Goal: Task Accomplishment & Management: Manage account settings

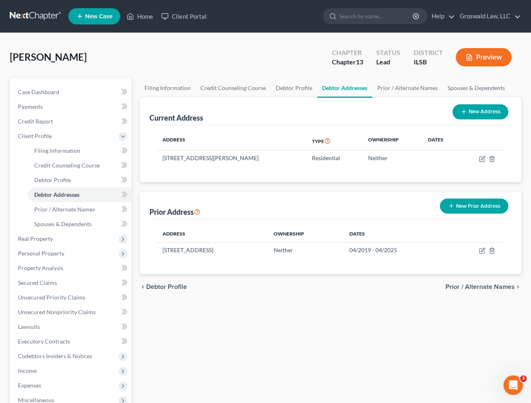
click at [489, 58] on button "Preview" at bounding box center [484, 57] width 56 height 18
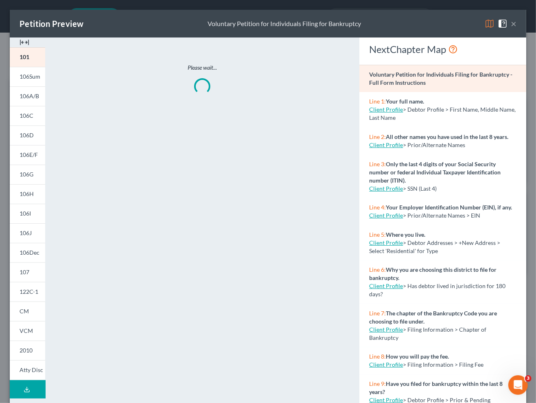
click at [24, 44] on img at bounding box center [25, 42] width 10 height 10
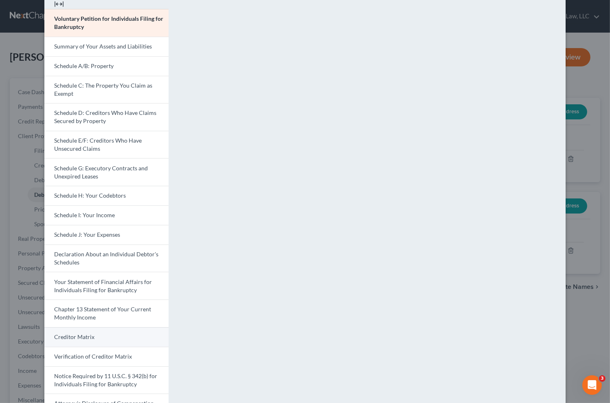
scroll to position [83, 0]
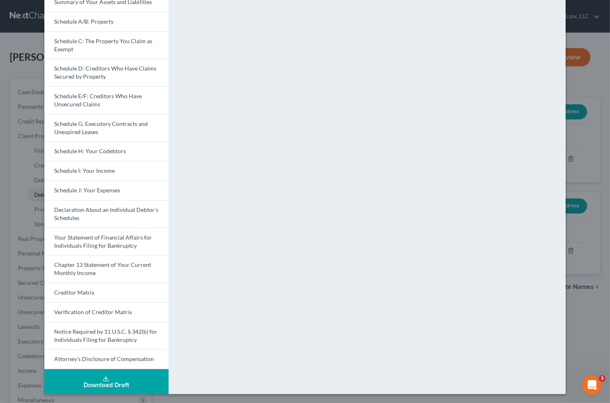
click at [98, 374] on button "Download Draft" at bounding box center [106, 381] width 124 height 25
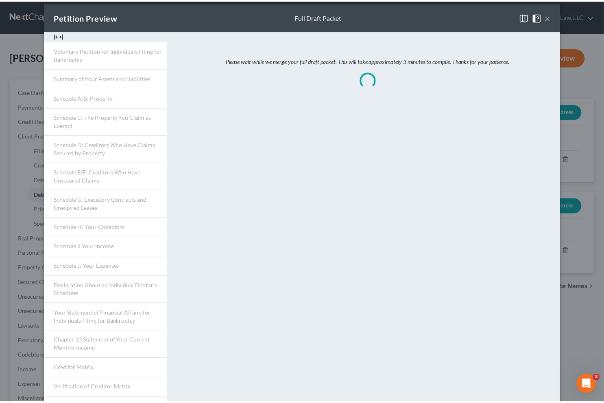
scroll to position [0, 0]
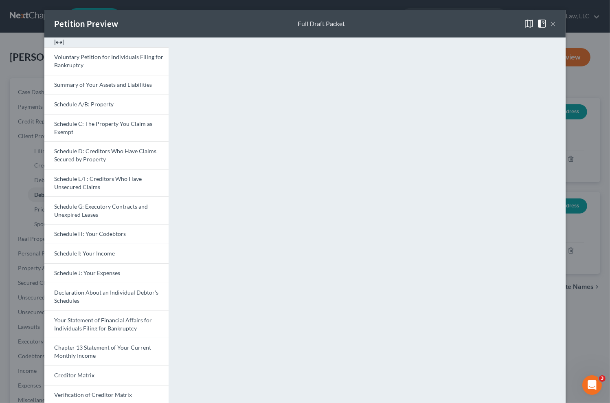
click at [530, 24] on button "×" at bounding box center [553, 24] width 6 height 10
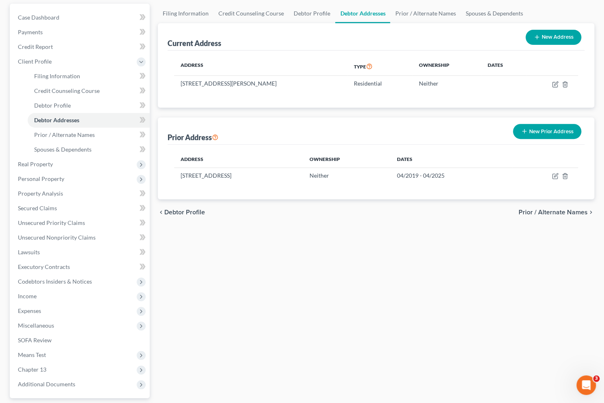
scroll to position [147, 0]
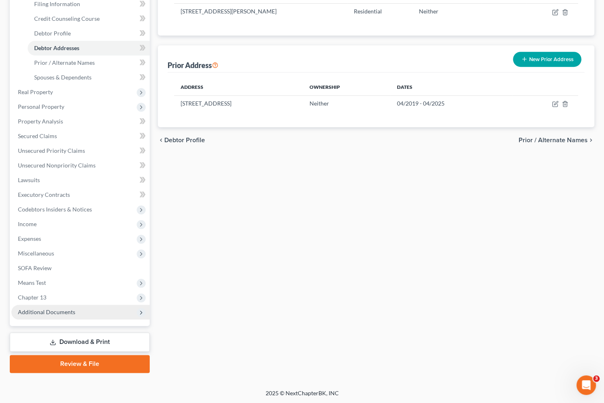
click at [77, 313] on span "Additional Documents" at bounding box center [80, 311] width 138 height 15
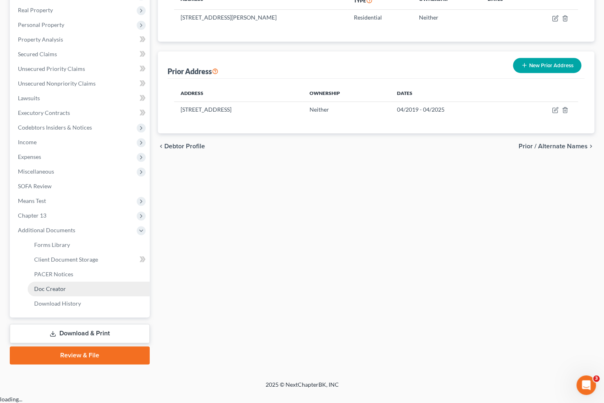
scroll to position [131, 0]
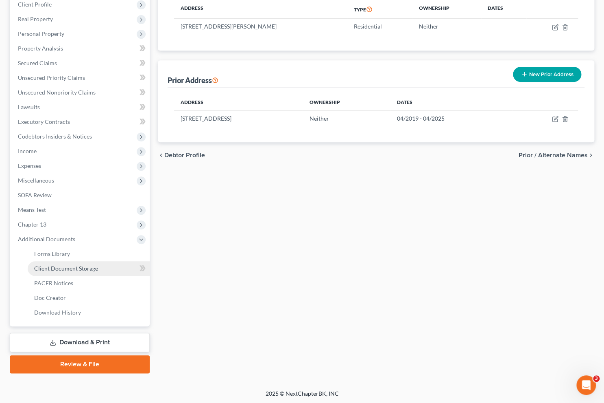
click at [81, 269] on span "Client Document Storage" at bounding box center [66, 268] width 64 height 7
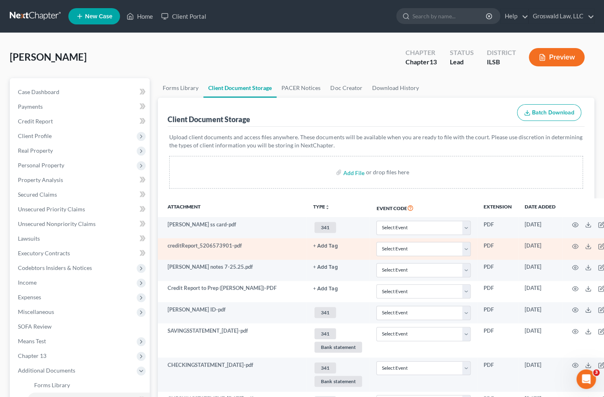
scroll to position [111, 0]
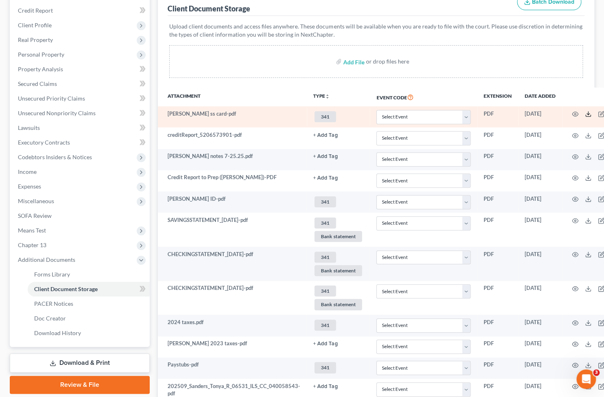
click at [530, 111] on icon at bounding box center [588, 114] width 7 height 7
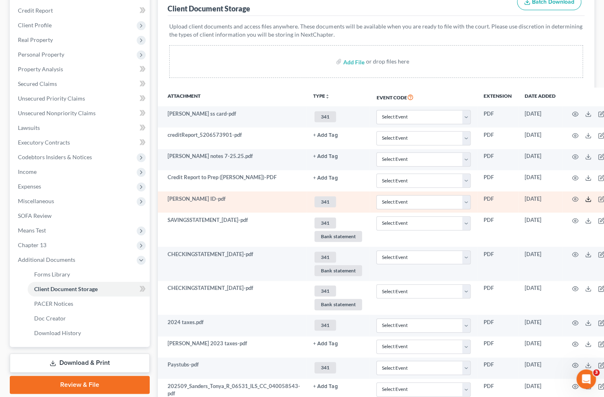
click at [530, 197] on icon at bounding box center [588, 199] width 7 height 7
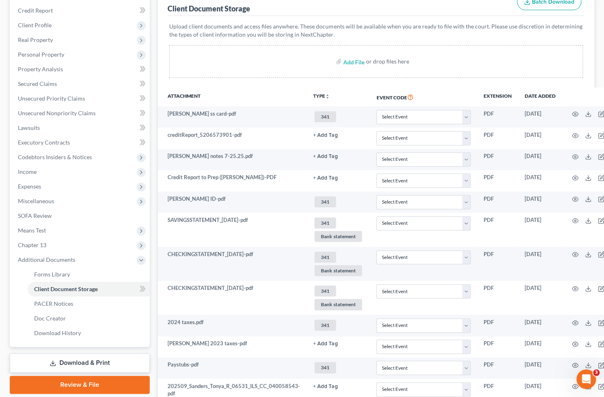
click at [264, 23] on p "Upload client documents and access files anywhere. These documents will be avai…" at bounding box center [376, 30] width 414 height 16
click at [106, 359] on link "Download & Print" at bounding box center [80, 362] width 140 height 19
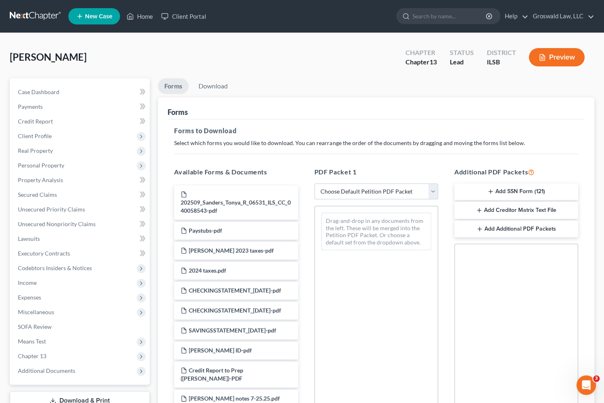
click at [510, 185] on button "Add SSN Form (121)" at bounding box center [517, 191] width 124 height 17
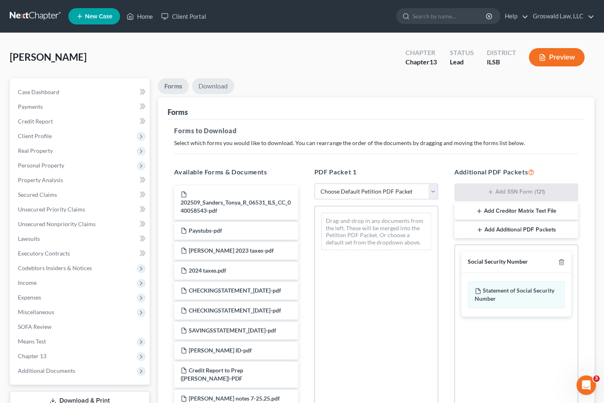
click at [213, 85] on link "Download" at bounding box center [213, 86] width 42 height 16
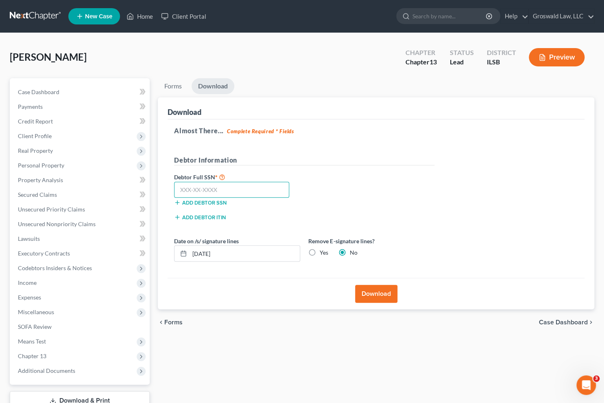
click at [228, 186] on input "text" at bounding box center [231, 190] width 115 height 16
type input "326-78-6741"
click at [368, 297] on button "Download" at bounding box center [376, 294] width 42 height 18
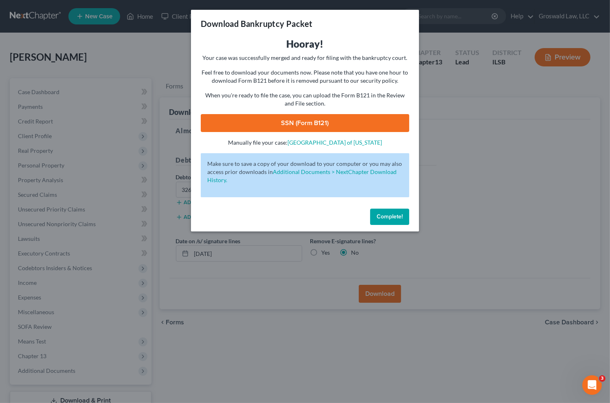
click at [293, 126] on link "SSN (Form B121)" at bounding box center [305, 123] width 208 height 18
click at [382, 222] on button "Complete!" at bounding box center [389, 216] width 39 height 16
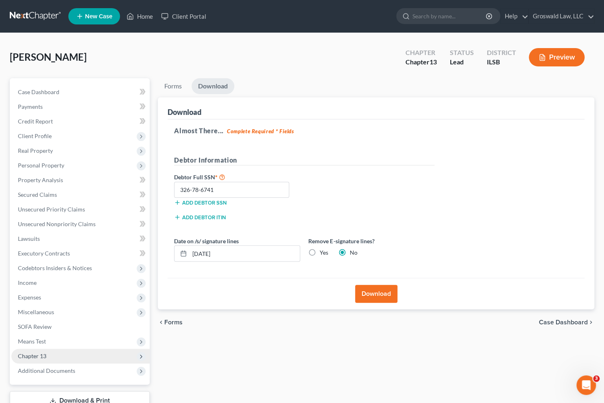
drag, startPoint x: 68, startPoint y: 354, endPoint x: 75, endPoint y: 361, distance: 10.1
click at [68, 354] on span "Chapter 13" at bounding box center [80, 355] width 138 height 15
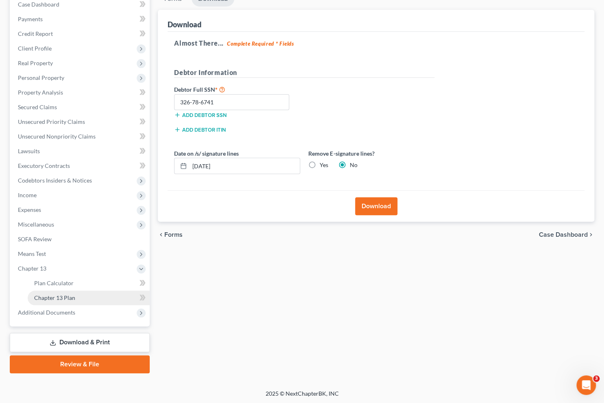
click at [78, 293] on link "Chapter 13 Plan" at bounding box center [89, 297] width 122 height 15
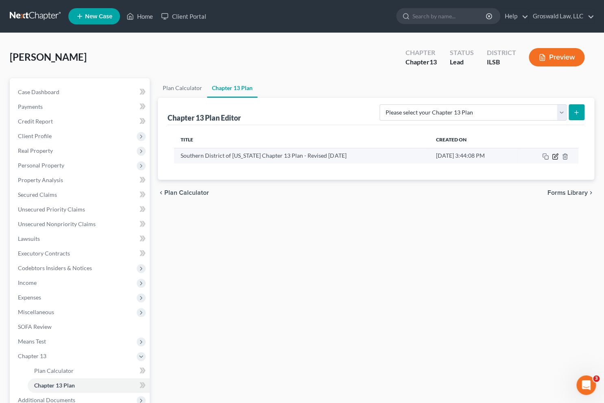
click at [530, 155] on icon "button" at bounding box center [555, 156] width 7 height 7
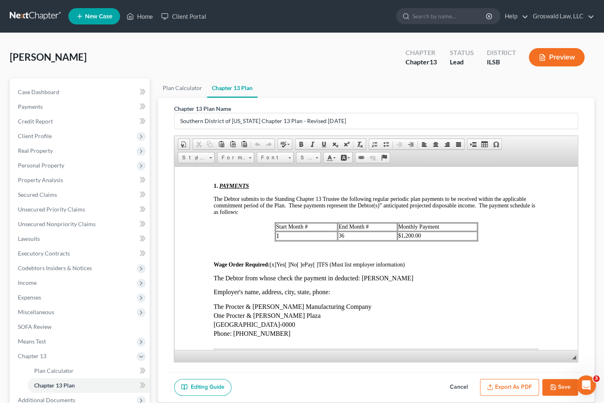
scroll to position [407, 0]
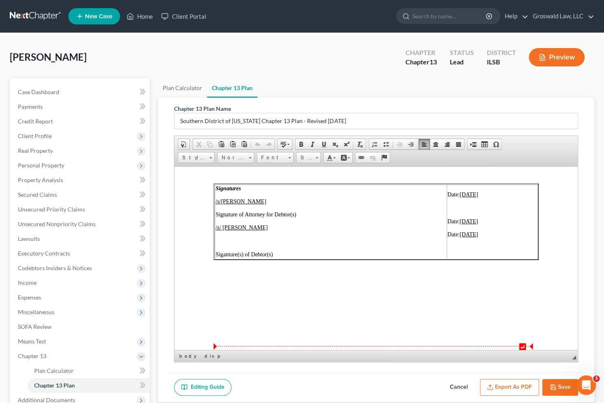
scroll to position [3564, 0]
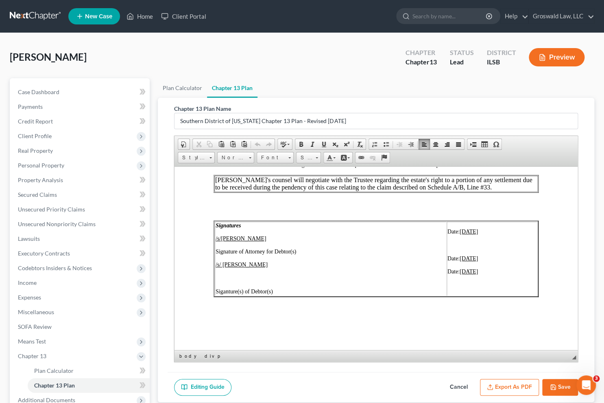
drag, startPoint x: 469, startPoint y: 230, endPoint x: 442, endPoint y: 232, distance: 27.0
click at [448, 232] on p "Date: [DATE]" at bounding box center [492, 231] width 89 height 7
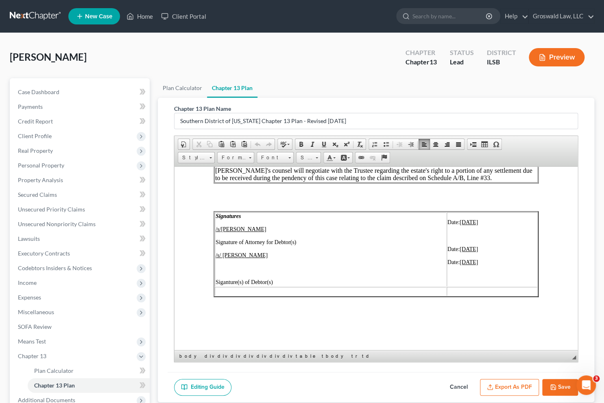
click at [467, 225] on u "[DATE]" at bounding box center [469, 222] width 18 height 6
drag, startPoint x: 469, startPoint y: 229, endPoint x: 442, endPoint y: 229, distance: 26.9
click at [448, 225] on p "Date: [DATE]" at bounding box center [492, 222] width 89 height 7
drag, startPoint x: 467, startPoint y: 257, endPoint x: 443, endPoint y: 257, distance: 24.0
click at [448, 252] on p "Date: [DATE]" at bounding box center [492, 248] width 89 height 7
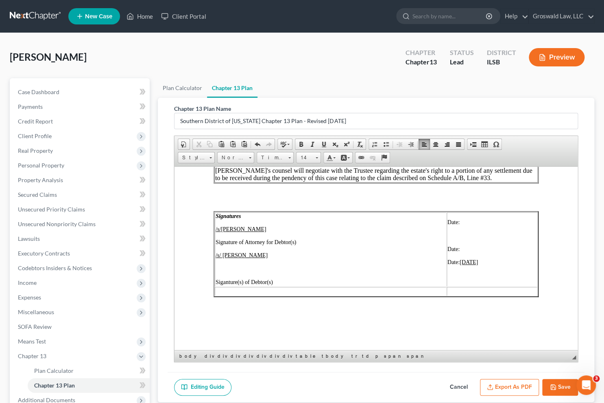
drag, startPoint x: 468, startPoint y: 272, endPoint x: 445, endPoint y: 273, distance: 23.3
click at [448, 265] on p "Date: [DATE]" at bounding box center [492, 261] width 89 height 7
click at [513, 384] on button "Export as PDF" at bounding box center [509, 387] width 59 height 17
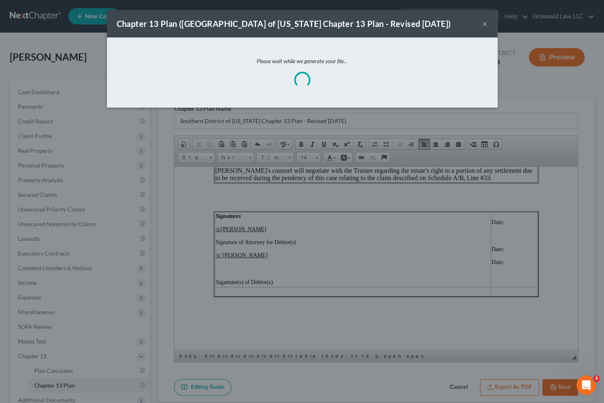
scroll to position [3524, 0]
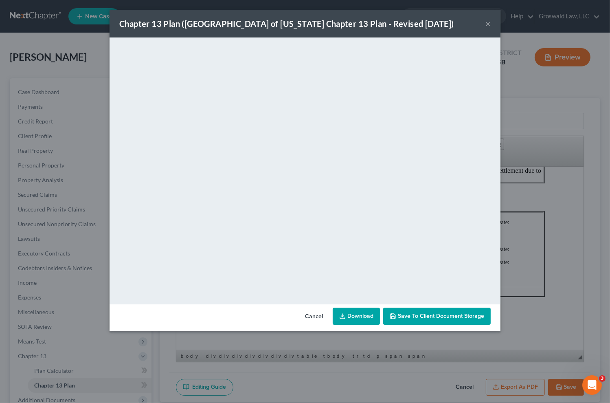
click at [490, 24] on button "×" at bounding box center [488, 24] width 6 height 10
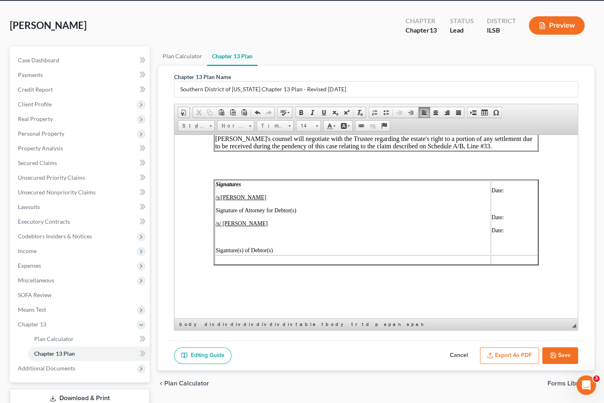
scroll to position [88, 0]
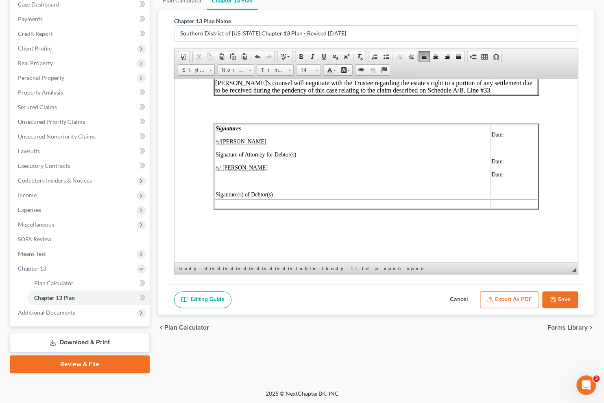
click at [530, 293] on button "Save" at bounding box center [561, 299] width 36 height 17
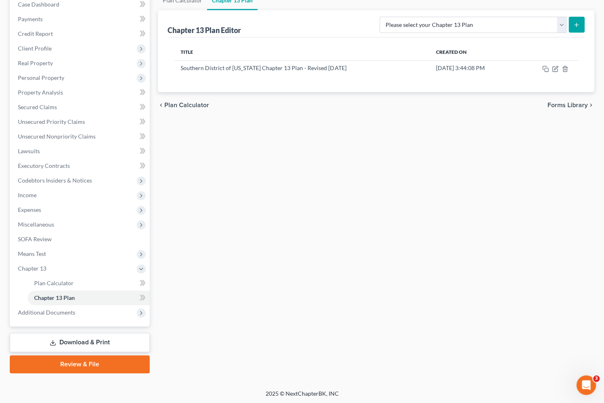
drag, startPoint x: 569, startPoint y: 247, endPoint x: 545, endPoint y: 239, distance: 25.2
click at [530, 247] on div "Plan Calculator Chapter 13 Plan Chapter 13 Plan Editor Please select your Chapt…" at bounding box center [376, 182] width 445 height 382
click at [271, 234] on div "Plan Calculator Chapter 13 Plan Chapter 13 Plan Editor Please select your Chapt…" at bounding box center [376, 182] width 445 height 382
drag, startPoint x: 49, startPoint y: 243, endPoint x: 230, endPoint y: 159, distance: 199.6
click at [49, 243] on link "SOFA Review" at bounding box center [80, 239] width 138 height 15
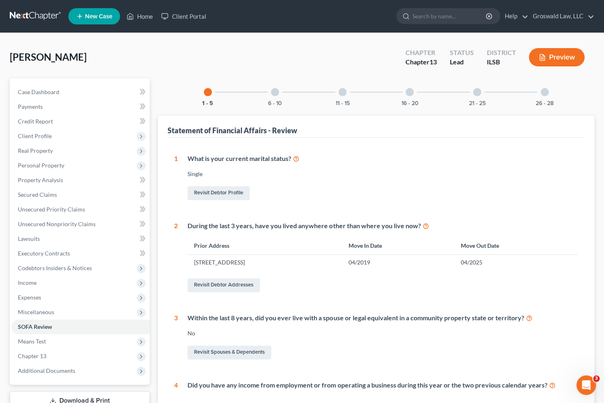
click at [413, 91] on div at bounding box center [410, 92] width 8 height 8
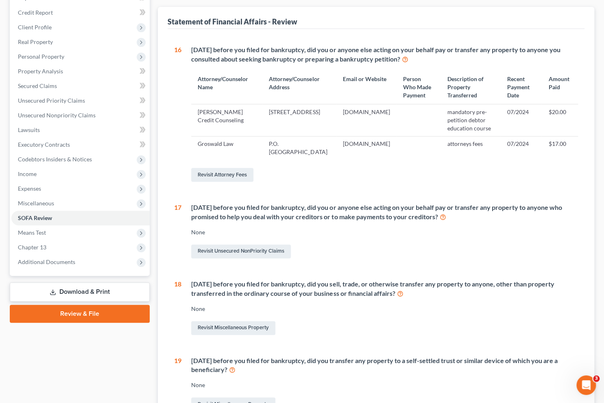
scroll to position [222, 0]
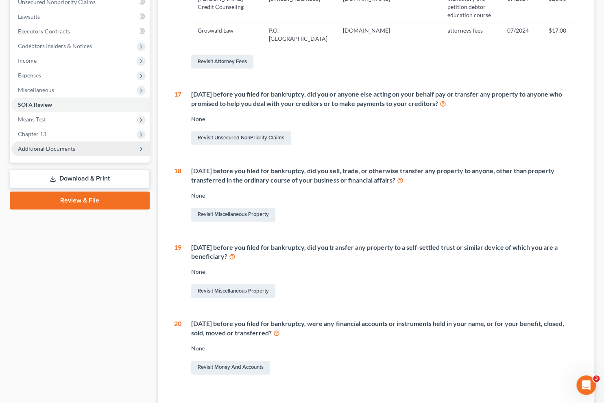
click at [61, 149] on span "Additional Documents" at bounding box center [46, 148] width 57 height 7
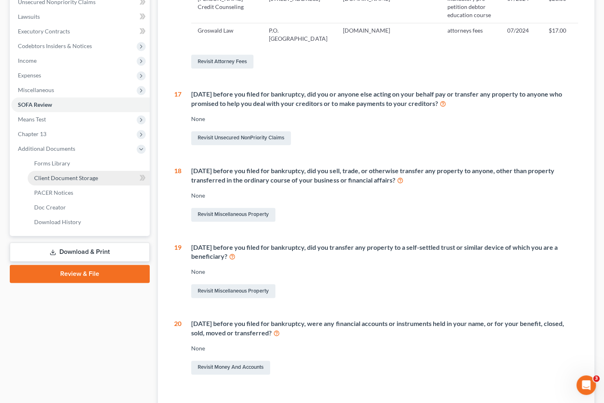
click at [77, 177] on span "Client Document Storage" at bounding box center [66, 177] width 64 height 7
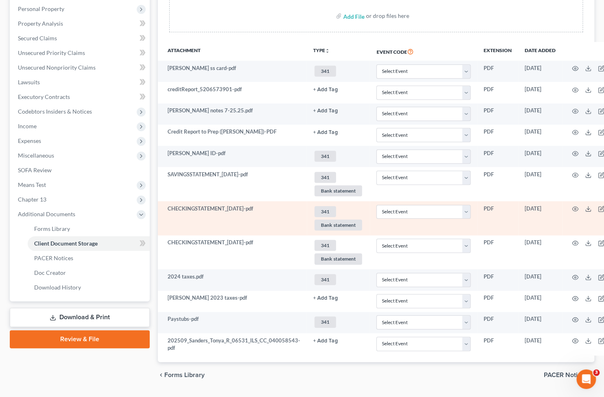
scroll to position [176, 0]
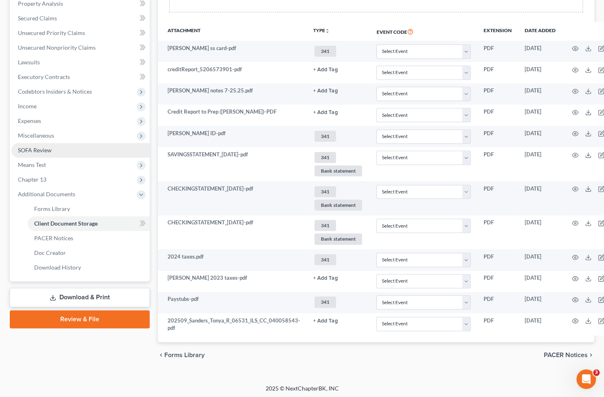
click at [41, 152] on span "SOFA Review" at bounding box center [35, 150] width 34 height 7
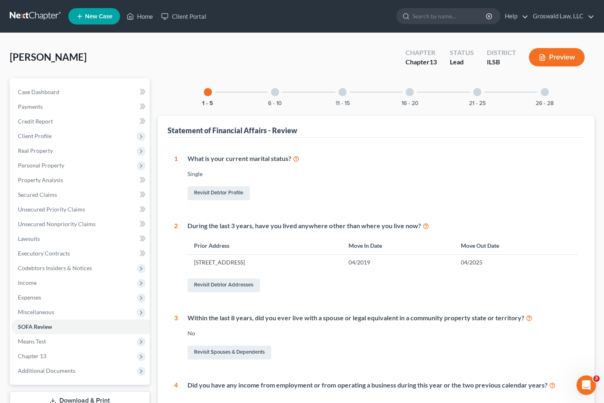
click at [410, 93] on div at bounding box center [410, 92] width 8 height 8
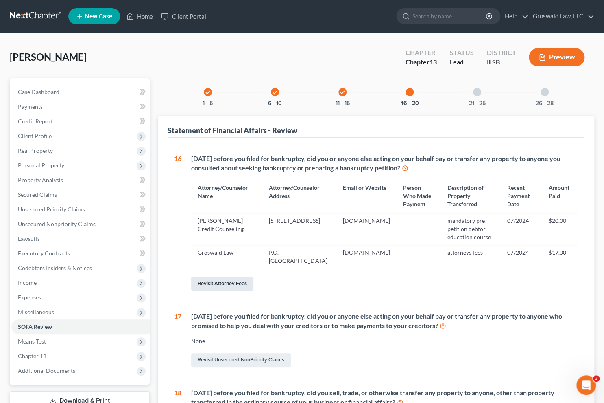
click at [241, 281] on link "Revisit Attorney Fees" at bounding box center [222, 283] width 62 height 14
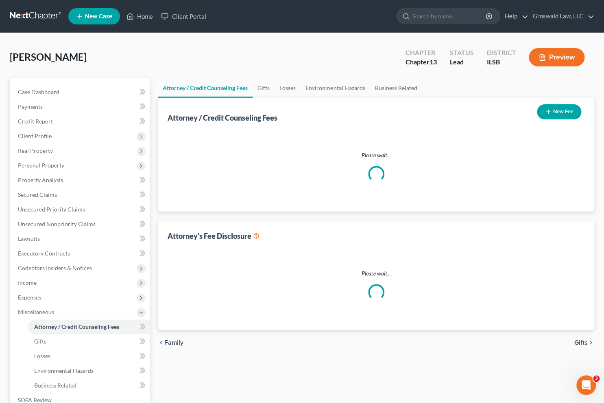
select select "0"
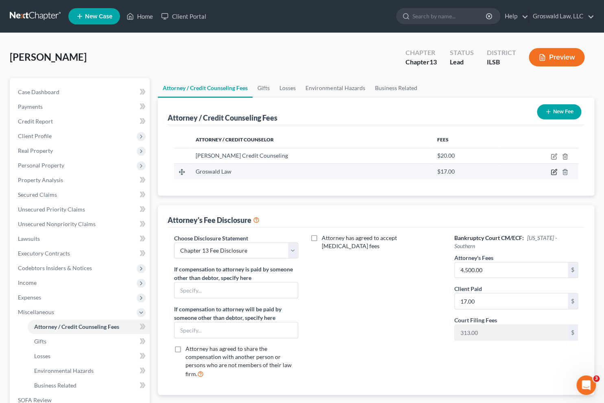
click at [530, 171] on icon "button" at bounding box center [554, 172] width 5 height 5
select select "26"
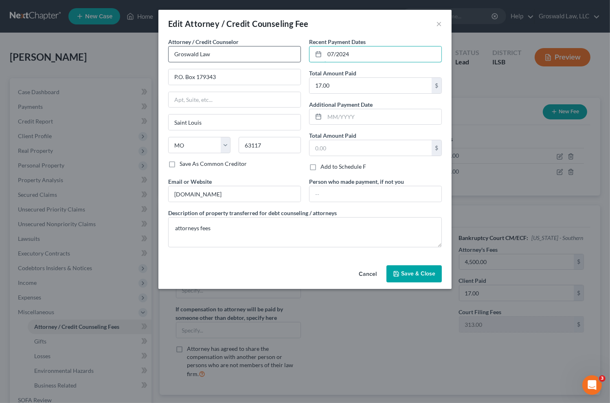
drag, startPoint x: 367, startPoint y: 54, endPoint x: 269, endPoint y: 51, distance: 97.7
click at [269, 51] on div "Attorney / Credit Counselor * Groswald Law P.O. [GEOGRAPHIC_DATA] [US_STATE] AK…" at bounding box center [305, 145] width 282 height 216
type input "09/2025"
click at [414, 274] on span "Save & Close" at bounding box center [418, 273] width 34 height 7
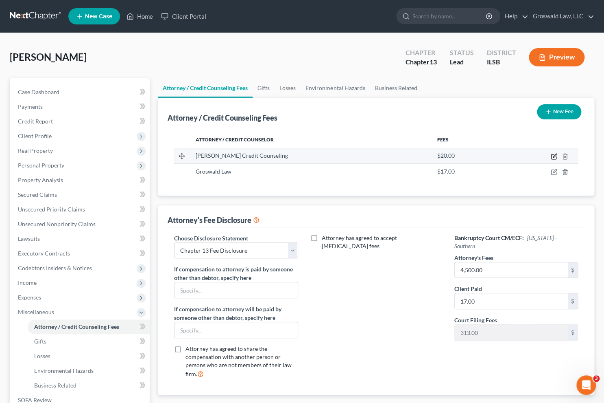
click at [530, 155] on icon "button" at bounding box center [555, 155] width 4 height 4
select select "43"
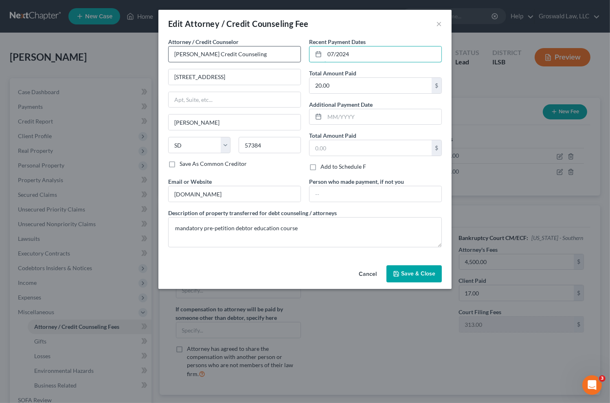
drag, startPoint x: 359, startPoint y: 57, endPoint x: 255, endPoint y: 50, distance: 104.5
click at [258, 53] on div "Attorney / Credit Counselor * [PERSON_NAME] Credit Counseling [GEOGRAPHIC_DATA]…" at bounding box center [305, 145] width 282 height 216
type input "09/2025"
click at [423, 274] on span "Save & Close" at bounding box center [418, 273] width 34 height 7
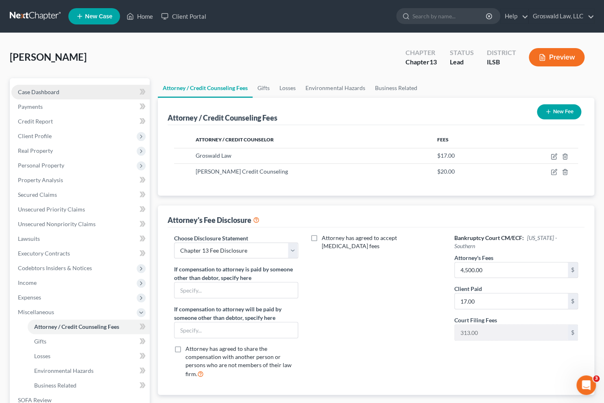
click at [59, 87] on link "Case Dashboard" at bounding box center [80, 92] width 138 height 15
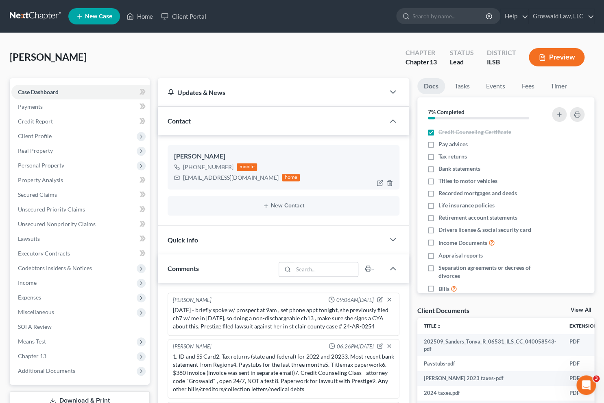
scroll to position [535, 0]
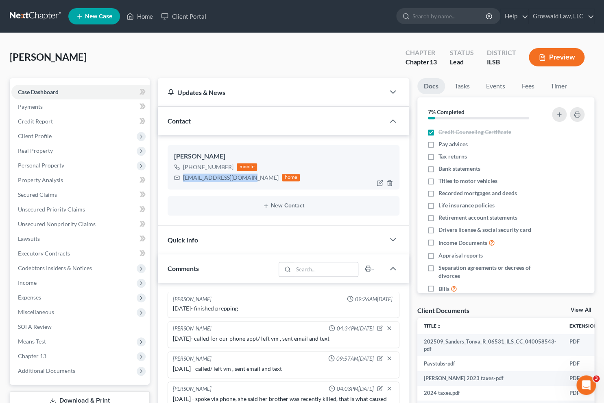
drag, startPoint x: 248, startPoint y: 177, endPoint x: 182, endPoint y: 179, distance: 66.4
click at [182, 179] on div "[EMAIL_ADDRESS][DOMAIN_NAME] home" at bounding box center [237, 177] width 126 height 11
copy div "[EMAIL_ADDRESS][DOMAIN_NAME]"
drag, startPoint x: 417, startPoint y: 171, endPoint x: 75, endPoint y: 210, distance: 343.7
click at [418, 171] on li "Bank statements" at bounding box center [506, 168] width 177 height 12
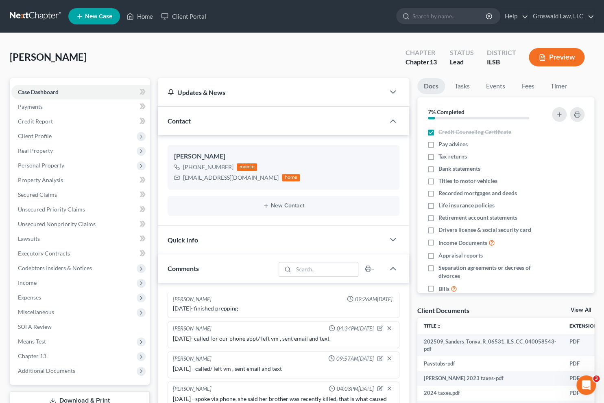
scroll to position [206, 0]
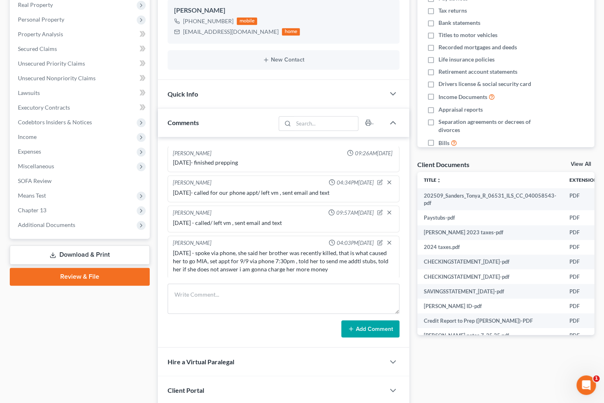
click at [85, 257] on link "Download & Print" at bounding box center [80, 254] width 140 height 19
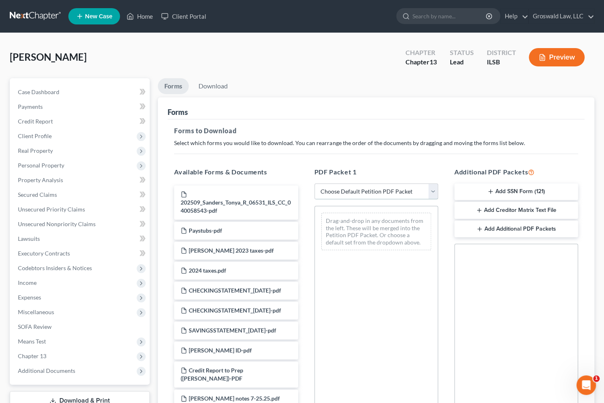
drag, startPoint x: 373, startPoint y: 191, endPoint x: 372, endPoint y: 196, distance: 5.4
click at [373, 191] on select "Choose Default Petition PDF Packet Complete Bankruptcy Petition (all forms and …" at bounding box center [377, 191] width 124 height 16
select select "0"
click at [315, 183] on select "Choose Default Petition PDF Packet Complete Bankruptcy Petition (all forms and …" at bounding box center [377, 191] width 124 height 16
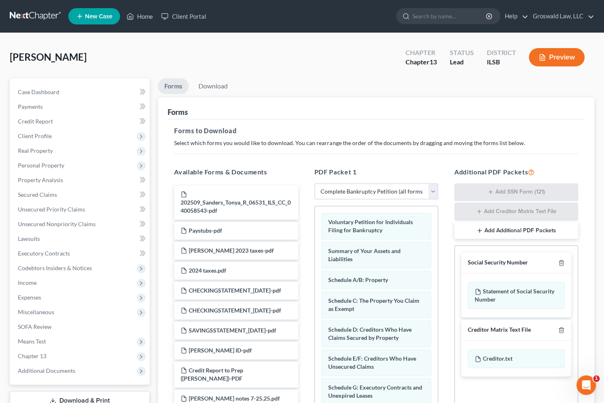
click at [561, 59] on button "Preview" at bounding box center [557, 57] width 56 height 18
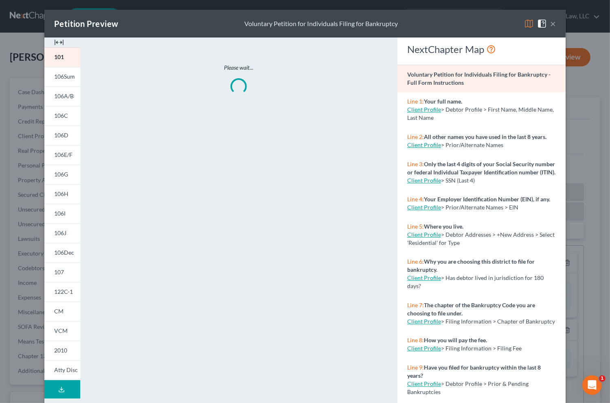
click at [54, 41] on img at bounding box center [59, 42] width 10 height 10
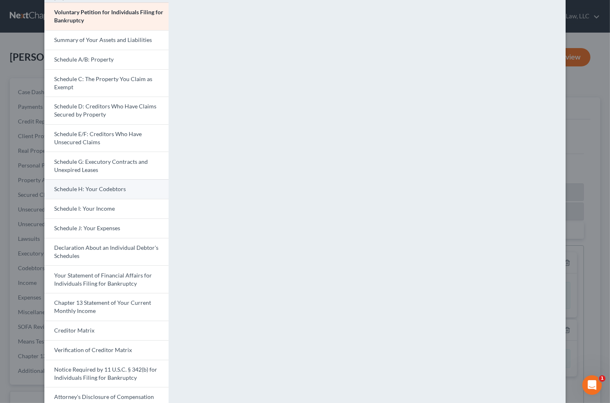
scroll to position [9, 0]
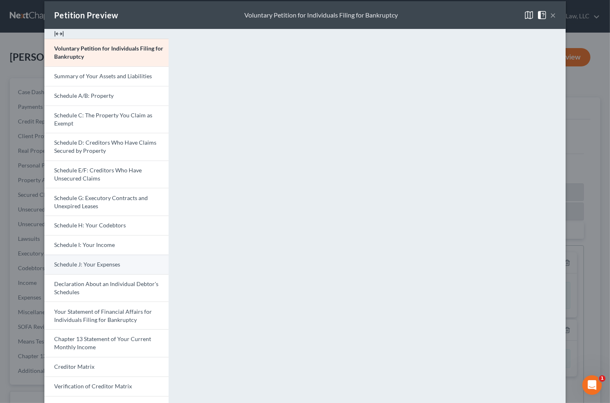
click at [89, 260] on link "Schedule J: Your Expenses" at bounding box center [106, 264] width 124 height 20
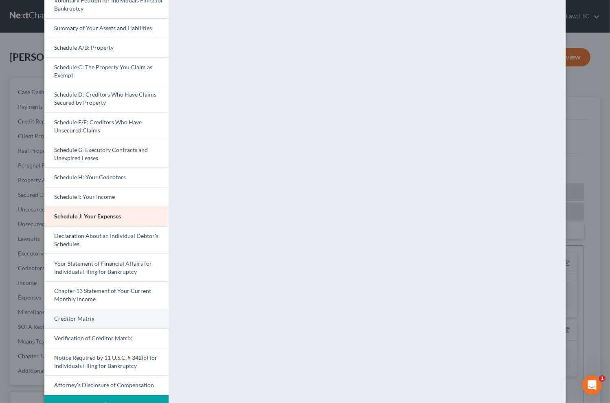
scroll to position [83, 0]
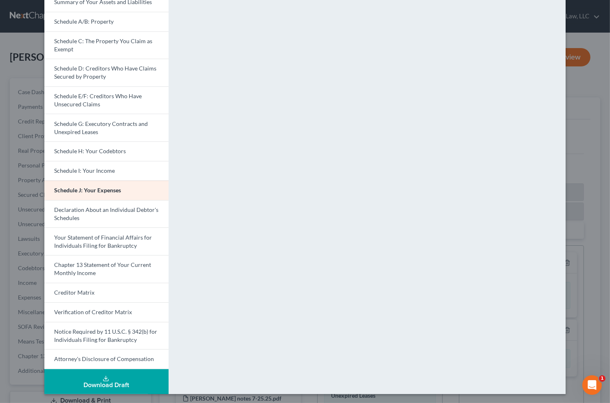
click at [114, 381] on div "Download Draft" at bounding box center [106, 384] width 111 height 7
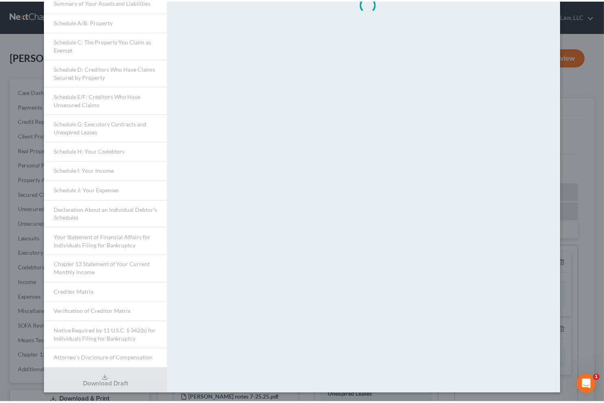
scroll to position [0, 0]
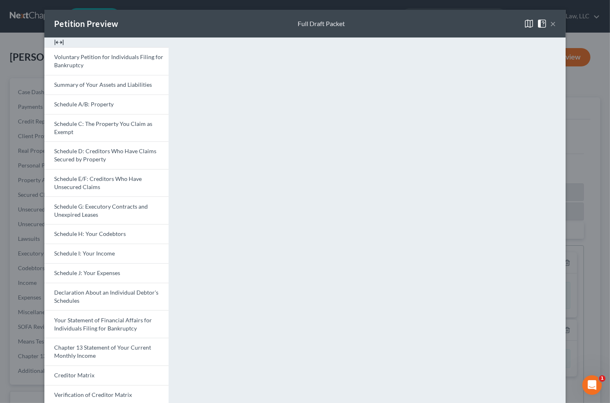
click at [550, 24] on button "×" at bounding box center [553, 24] width 6 height 10
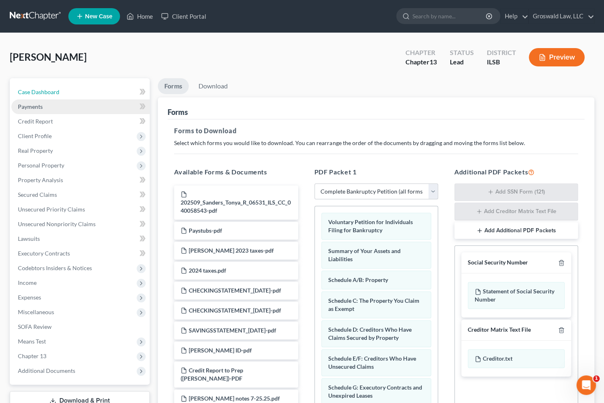
drag, startPoint x: 60, startPoint y: 93, endPoint x: 77, endPoint y: 102, distance: 19.1
click at [60, 93] on link "Case Dashboard" at bounding box center [80, 92] width 138 height 15
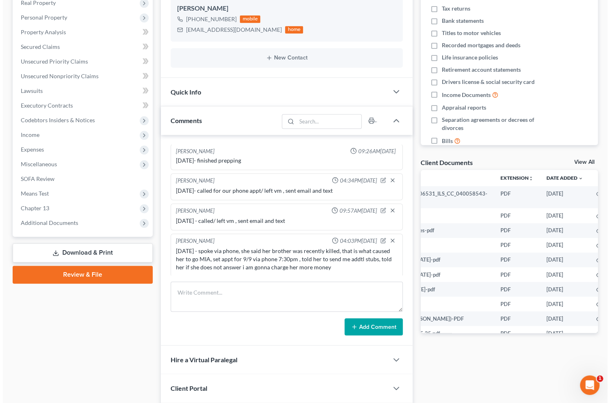
scroll to position [0, 85]
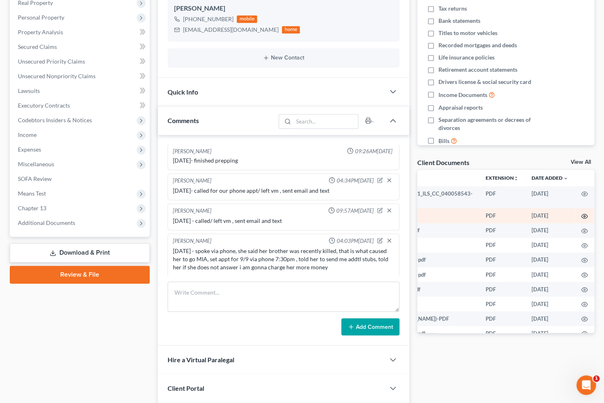
click at [582, 213] on icon "button" at bounding box center [585, 216] width 7 height 7
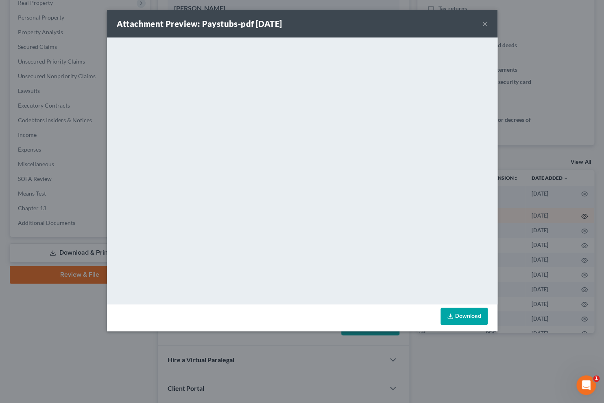
scroll to position [0, 83]
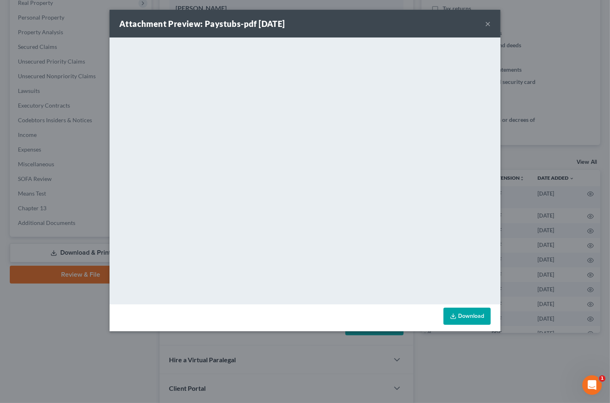
click at [486, 23] on button "×" at bounding box center [488, 24] width 6 height 10
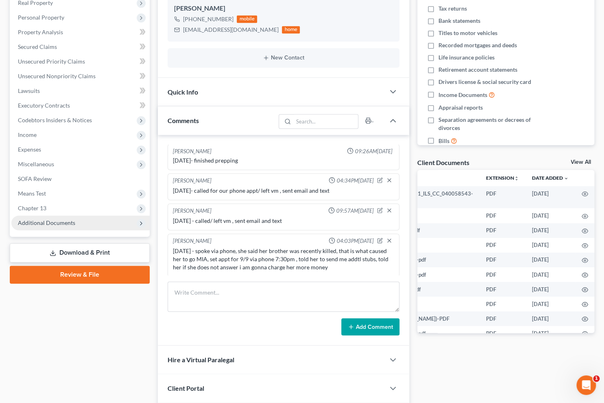
click at [53, 220] on span "Additional Documents" at bounding box center [46, 222] width 57 height 7
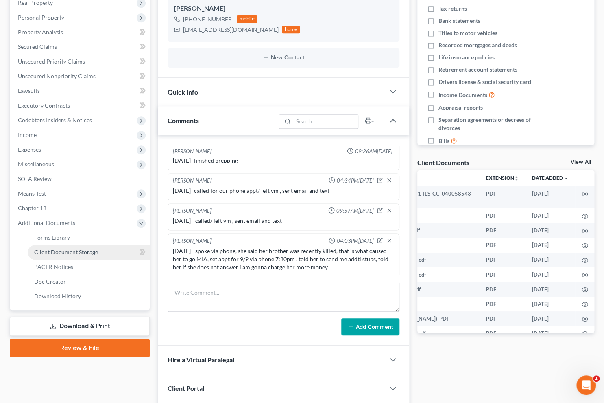
click at [77, 249] on span "Client Document Storage" at bounding box center [66, 251] width 64 height 7
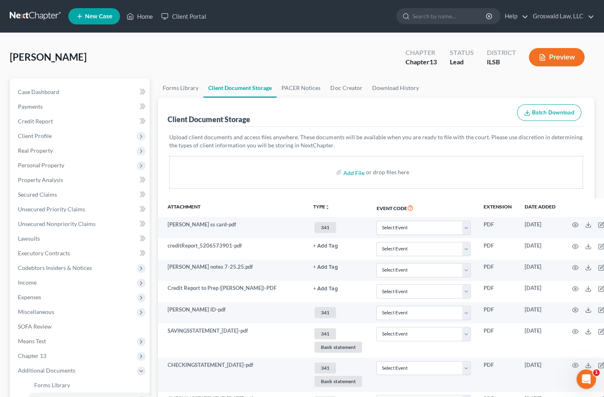
click at [459, 199] on th "Event Code" at bounding box center [423, 207] width 107 height 19
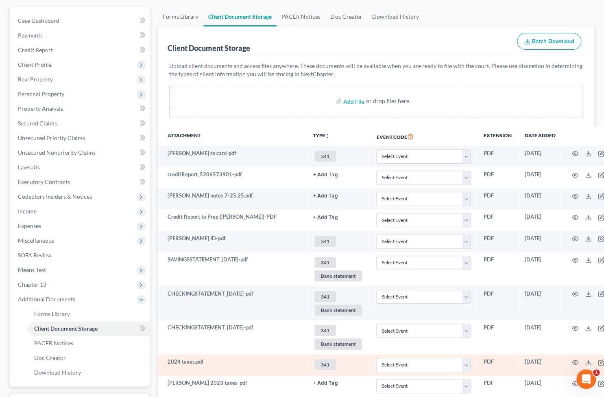
scroll to position [176, 0]
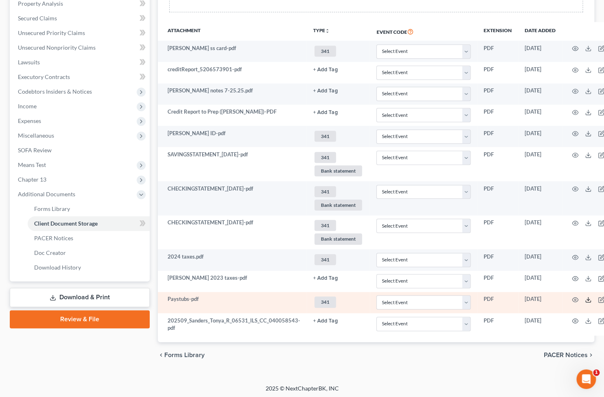
click at [585, 297] on icon at bounding box center [588, 299] width 7 height 7
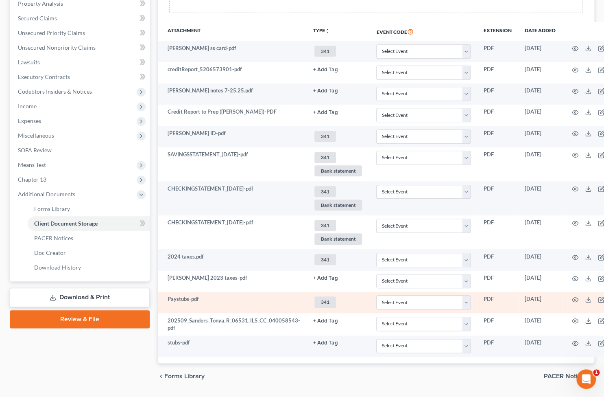
click at [326, 301] on span "341" at bounding box center [326, 301] width 22 height 11
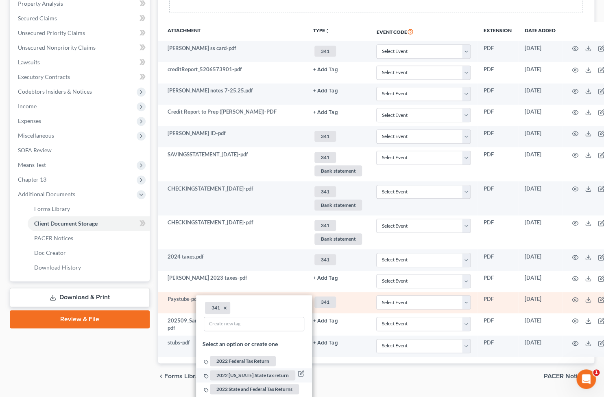
scroll to position [287, 0]
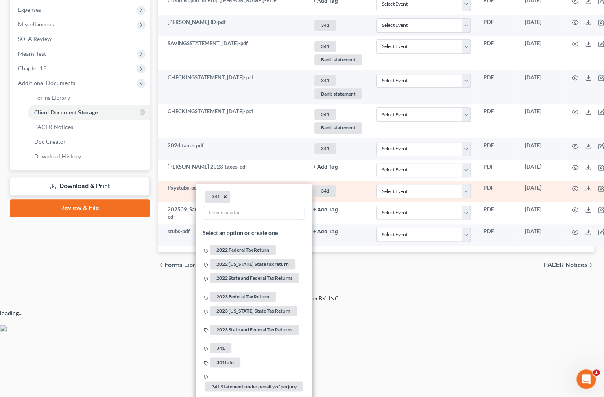
click at [223, 195] on button "×" at bounding box center [225, 196] width 4 height 7
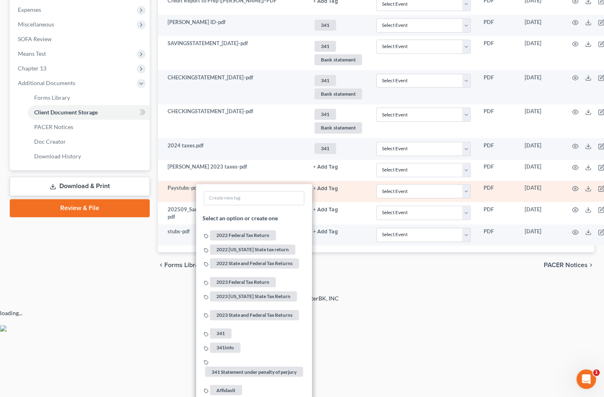
click at [357, 304] on div "2025 © NextChapterBK, INC" at bounding box center [302, 301] width 464 height 15
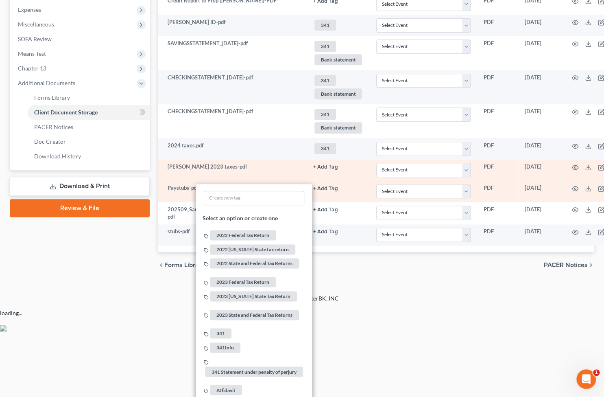
scroll to position [198, 0]
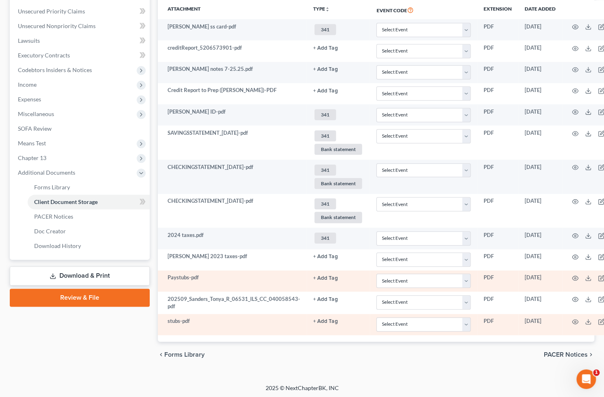
click at [322, 322] on button "+ Add Tag" at bounding box center [325, 321] width 24 height 5
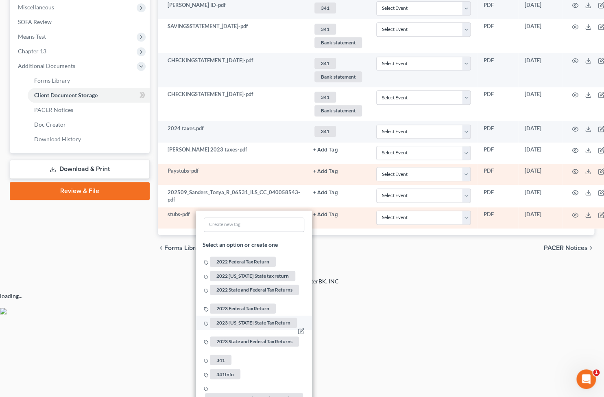
scroll to position [309, 0]
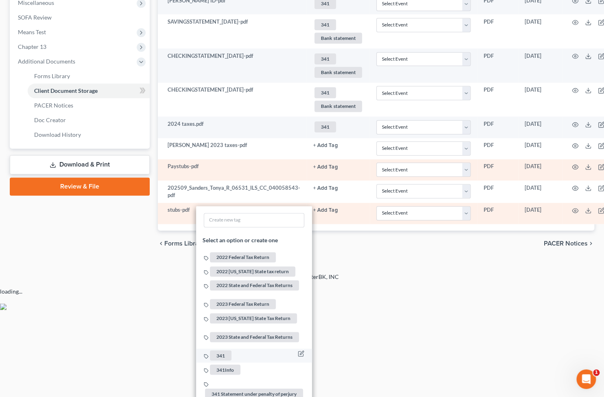
click at [210, 350] on span "341" at bounding box center [221, 355] width 22 height 10
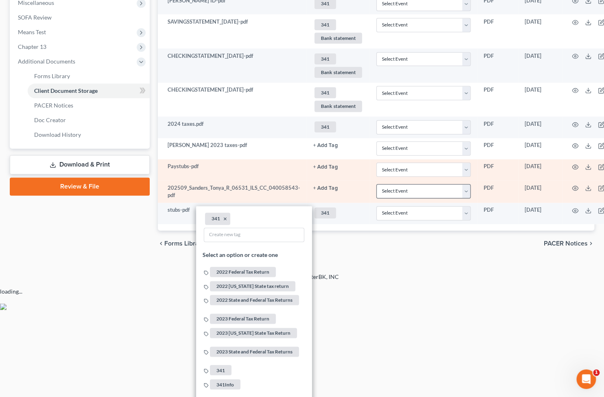
drag, startPoint x: 435, startPoint y: 314, endPoint x: 444, endPoint y: 304, distance: 13.6
click at [439, 309] on html "Home New Case Client Portal Groswald Law, LLC maxwell@groswald.com My Account S…" at bounding box center [302, 0] width 604 height 619
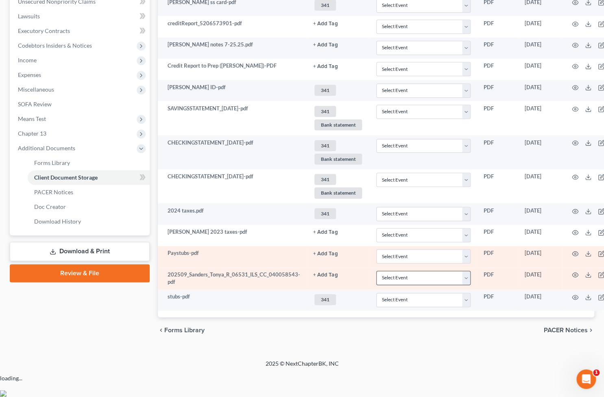
scroll to position [198, 0]
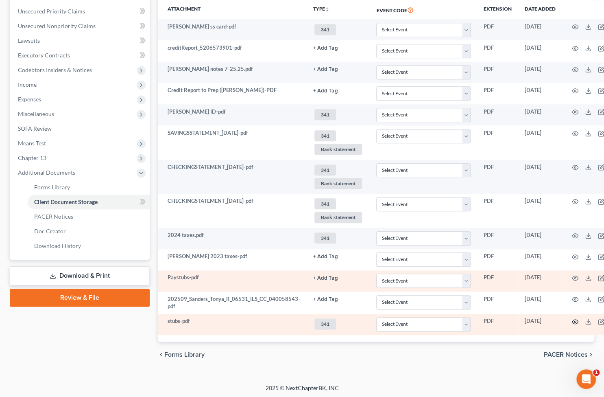
click at [572, 318] on icon "button" at bounding box center [575, 321] width 7 height 7
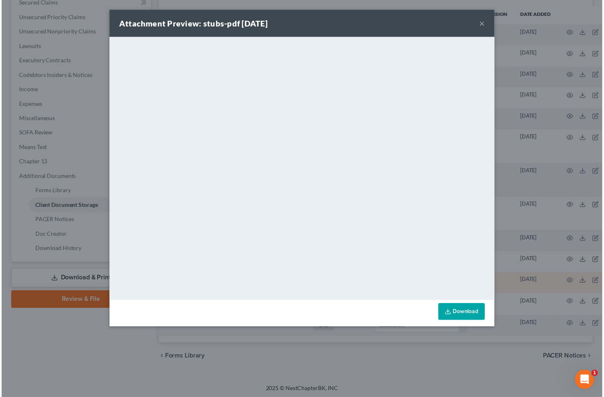
scroll to position [115, 0]
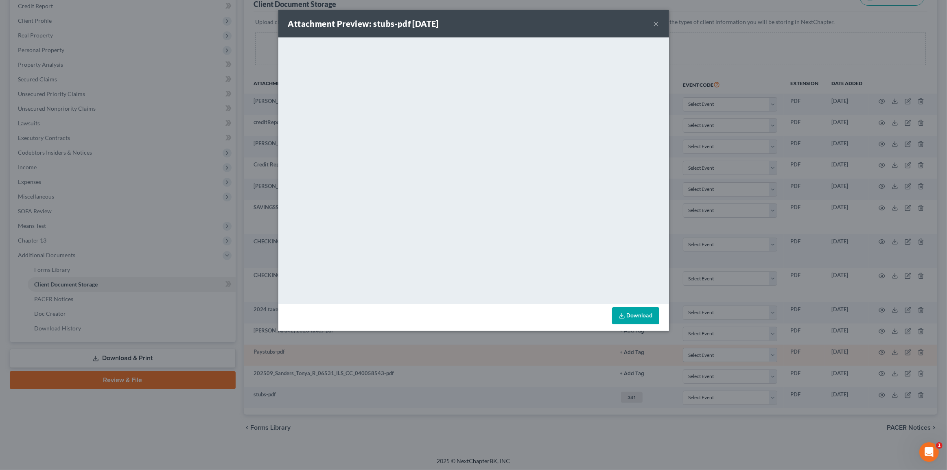
click at [609, 23] on button "×" at bounding box center [657, 24] width 6 height 10
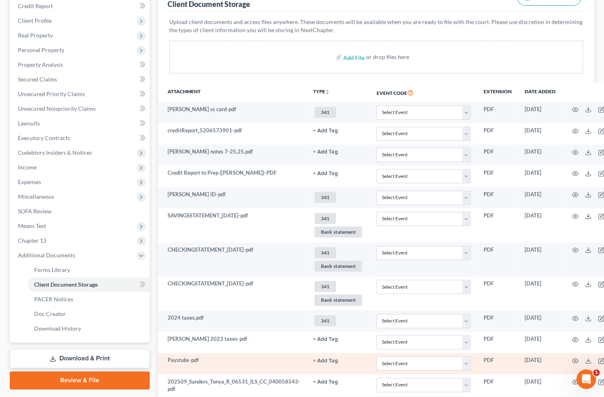
click at [255, 83] on th "Attachment" at bounding box center [232, 92] width 149 height 19
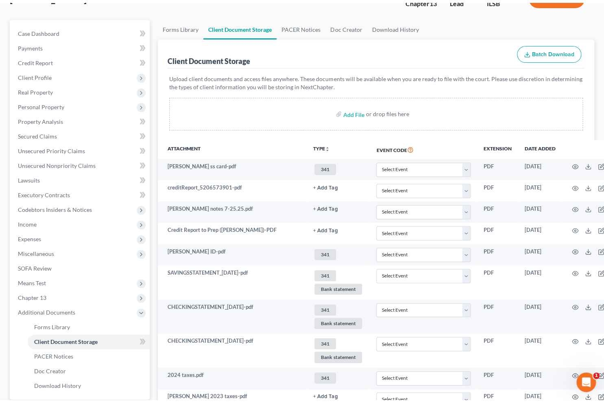
scroll to position [0, 0]
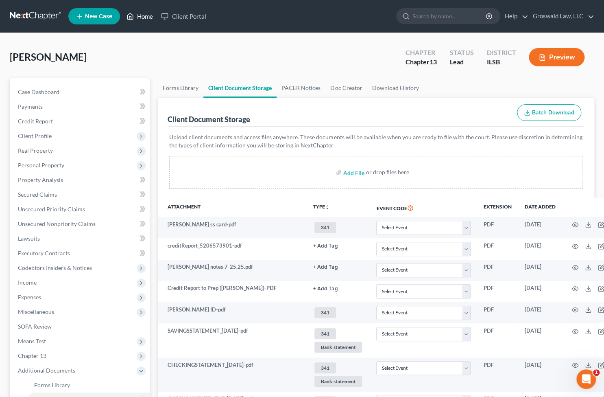
click at [146, 15] on link "Home" at bounding box center [140, 16] width 35 height 15
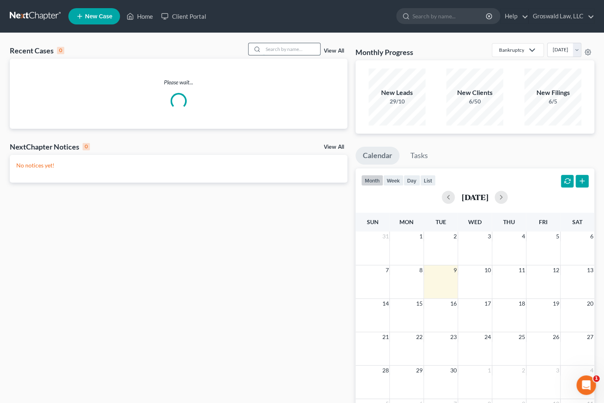
click at [278, 46] on input "search" at bounding box center [291, 49] width 57 height 12
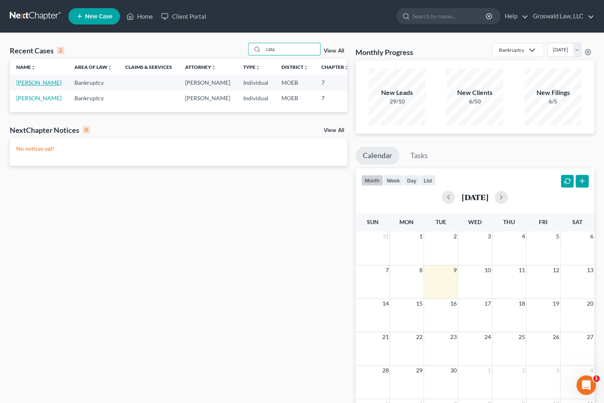
type input "cata"
click at [30, 86] on link "Catak, Melisa" at bounding box center [38, 82] width 45 height 7
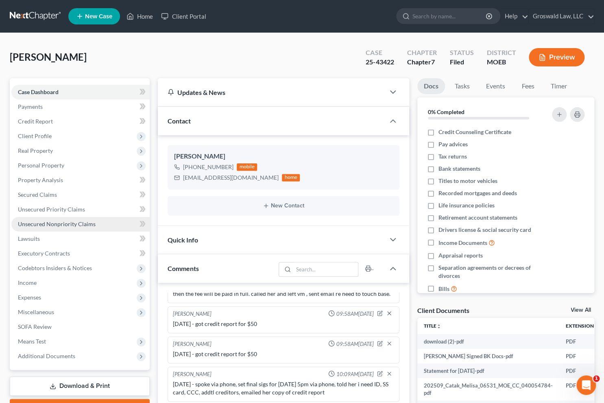
click at [80, 217] on link "Unsecured Nonpriority Claims" at bounding box center [80, 224] width 138 height 15
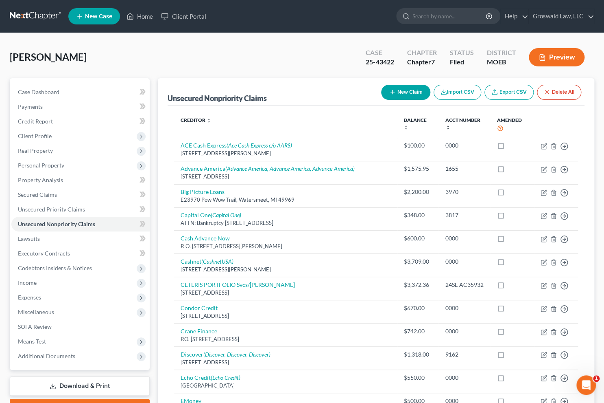
click at [396, 90] on button "New Claim" at bounding box center [405, 92] width 49 height 15
select select "0"
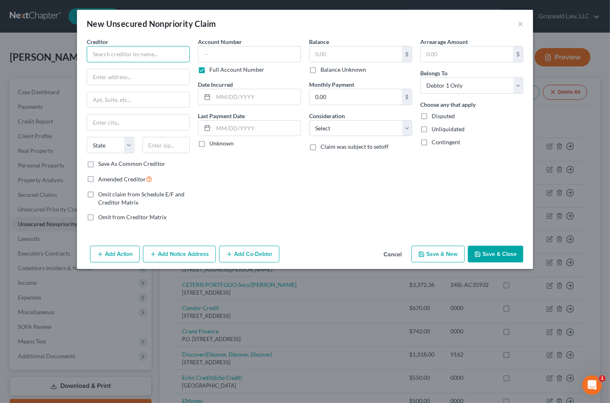
click at [156, 56] on input "text" at bounding box center [138, 54] width 103 height 16
type input "Bison Cash"
type input "21977 Hwy 79 #654"
type input "92070"
type input "Santa Ysabel"
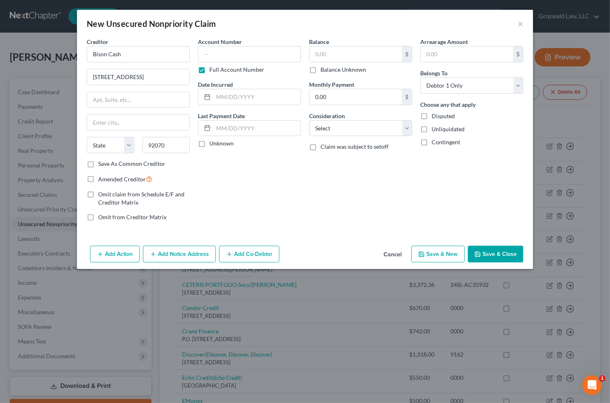
select select "4"
click at [122, 164] on label "Save As Common Creditor" at bounding box center [131, 164] width 67 height 8
click at [107, 164] on input "Save As Common Creditor" at bounding box center [103, 162] width 5 height 5
checkbox input "true"
click at [265, 55] on input "text" at bounding box center [249, 54] width 103 height 16
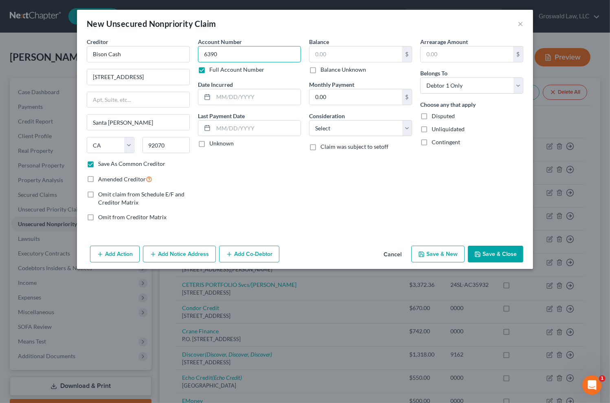
type input "6390"
type input "2024"
type input "978.52"
select select "10"
click at [502, 255] on button "Save & Close" at bounding box center [495, 253] width 55 height 17
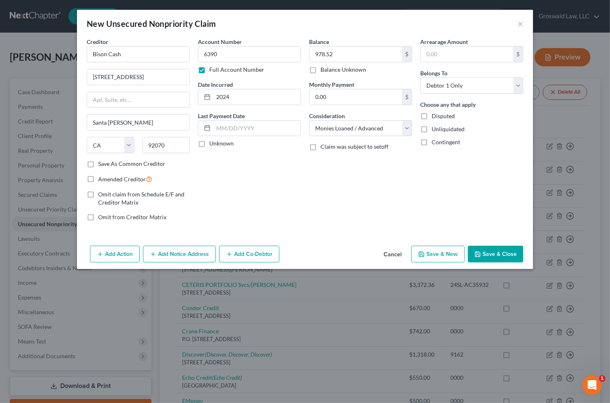
checkbox input "false"
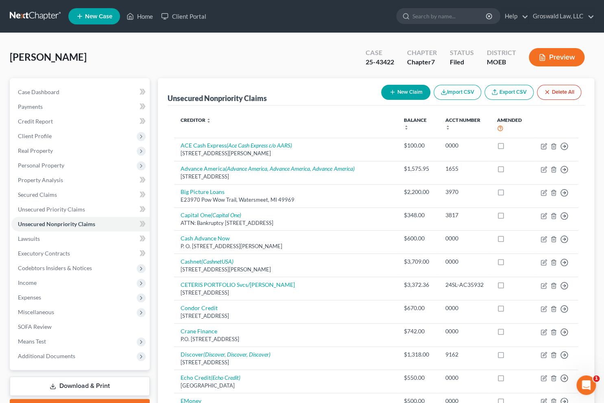
click at [338, 57] on div "Catak, Melisa Upgraded Case 25-43422 Chapter Chapter 7 Status Filed District MO…" at bounding box center [302, 60] width 585 height 35
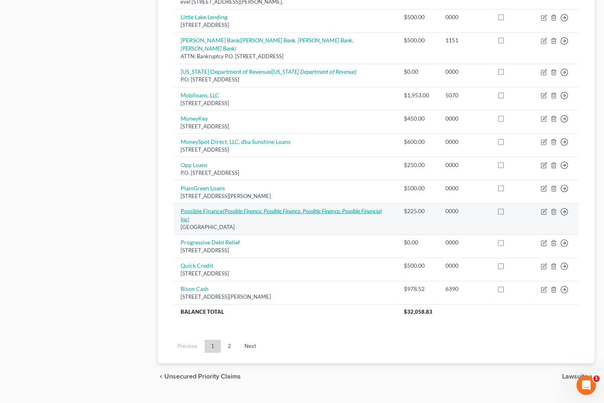
scroll to position [576, 0]
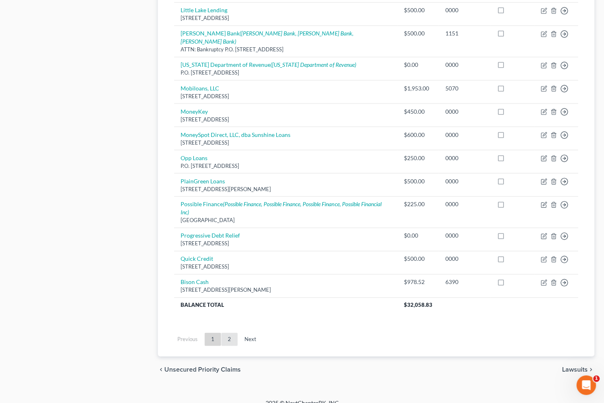
click at [225, 332] on link "2" at bounding box center [229, 338] width 16 height 13
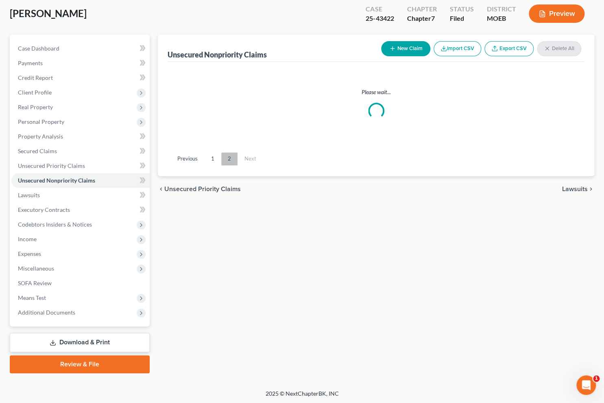
scroll to position [51, 0]
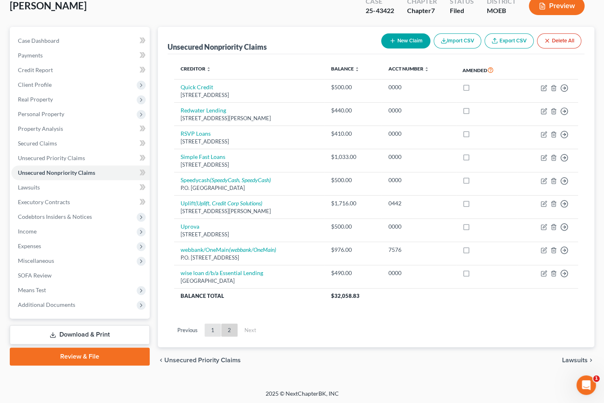
click at [215, 329] on link "1" at bounding box center [213, 329] width 16 height 13
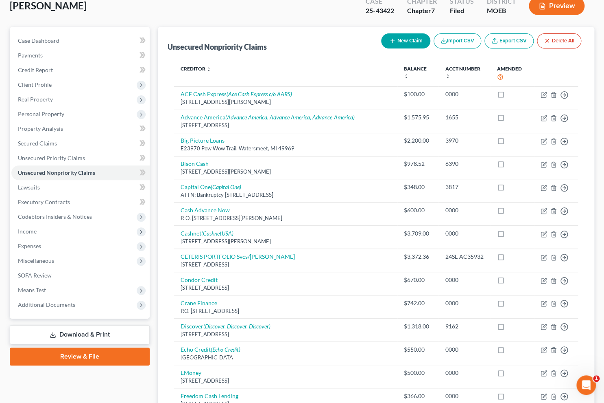
click at [330, 13] on div "Catak, Melisa Upgraded Case 25-43422 Chapter Chapter 7 Status Filed District MO…" at bounding box center [302, 8] width 585 height 35
click at [65, 304] on span "Additional Documents" at bounding box center [46, 304] width 57 height 7
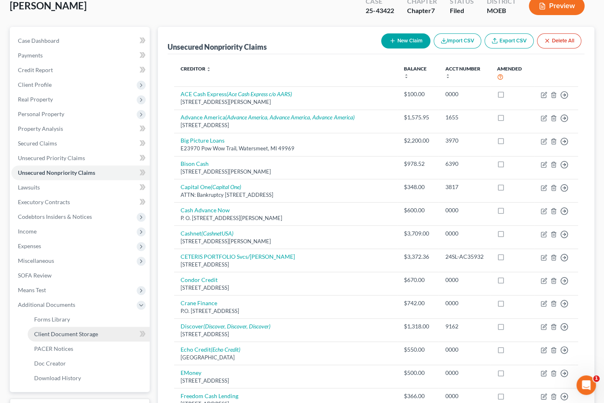
click at [77, 336] on link "Client Document Storage" at bounding box center [89, 333] width 122 height 15
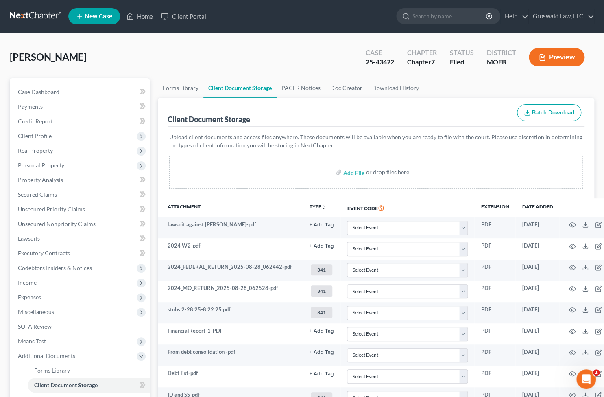
scroll to position [159, 0]
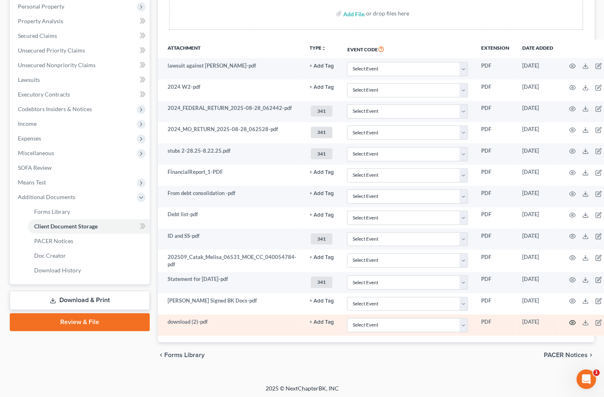
click at [569, 319] on icon "button" at bounding box center [572, 322] width 7 height 7
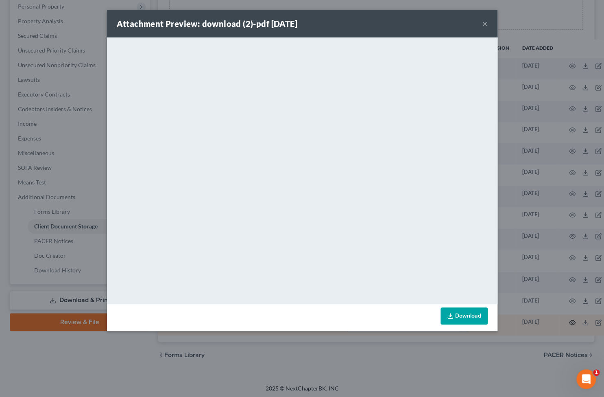
scroll to position [153, 0]
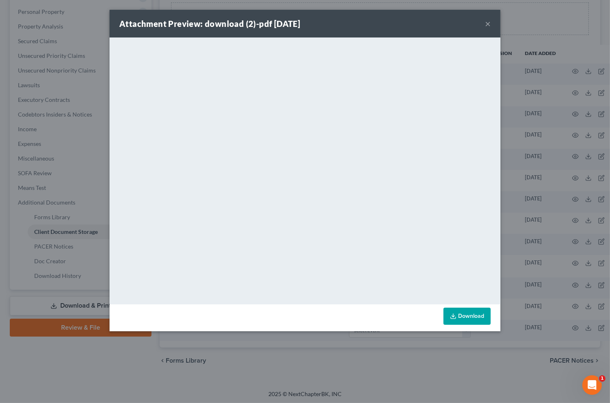
click at [488, 24] on button "×" at bounding box center [488, 24] width 6 height 10
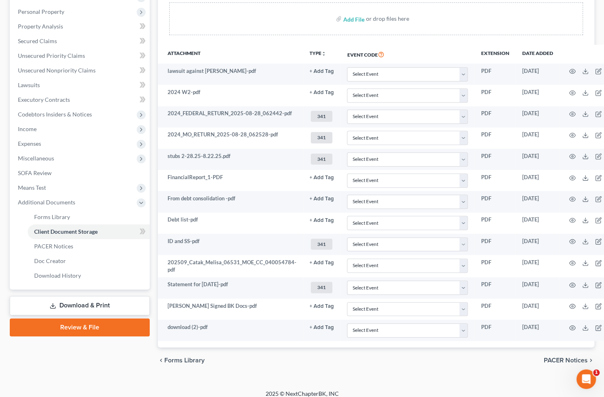
click at [405, 44] on div "Upload client documents and access files anywhere. These documents will be avai…" at bounding box center [376, 9] width 417 height 72
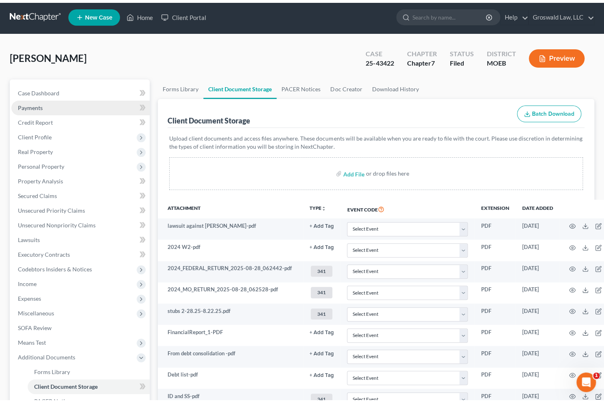
scroll to position [0, 0]
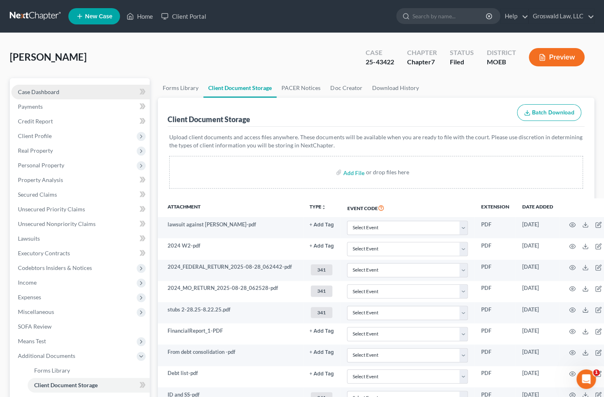
click at [51, 89] on span "Case Dashboard" at bounding box center [39, 91] width 42 height 7
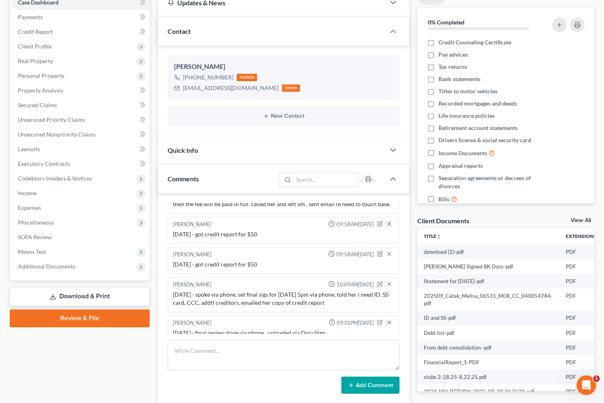
scroll to position [206, 0]
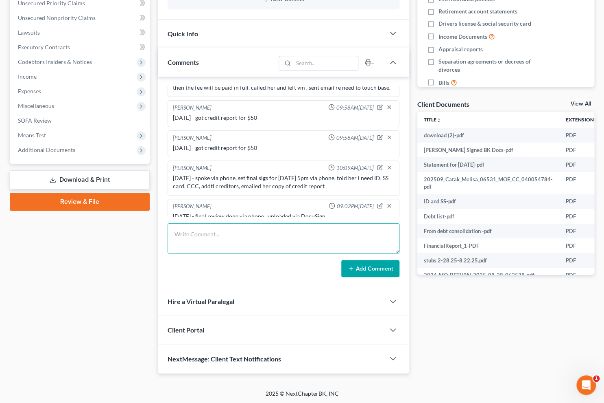
click at [250, 240] on textarea at bounding box center [284, 238] width 232 height 30
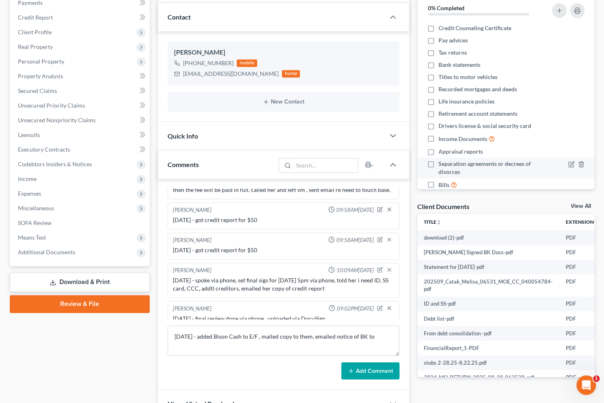
scroll to position [0, 0]
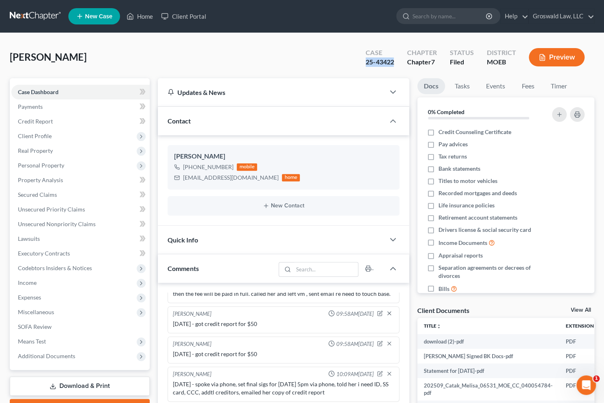
drag, startPoint x: 365, startPoint y: 63, endPoint x: 394, endPoint y: 61, distance: 29.8
click at [394, 61] on div "Case 25-43422" at bounding box center [379, 58] width 41 height 24
copy div "25-43422"
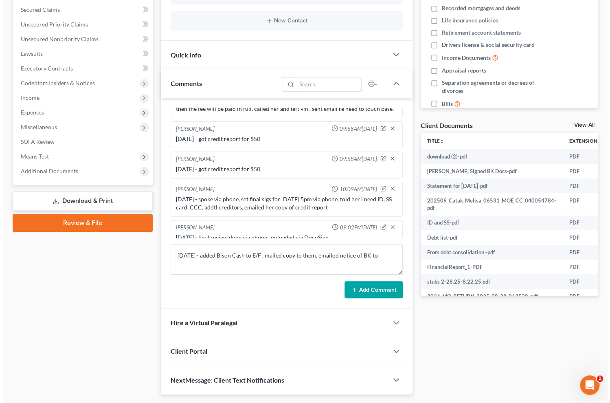
scroll to position [0, 81]
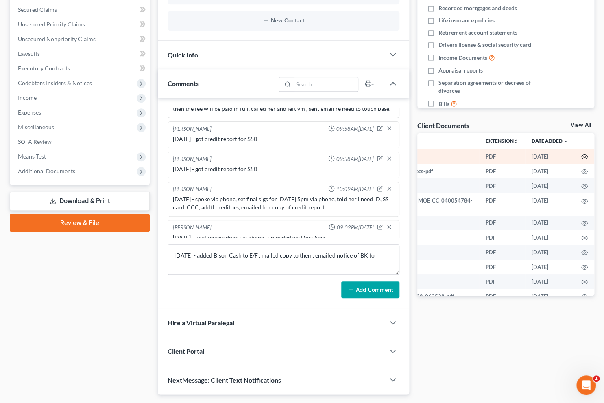
click at [584, 156] on circle "button" at bounding box center [585, 157] width 2 height 2
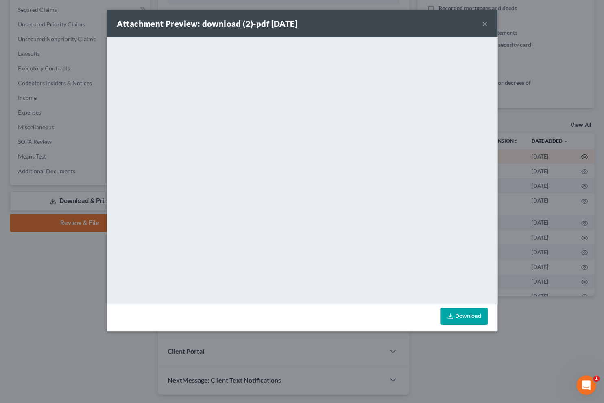
scroll to position [0, 80]
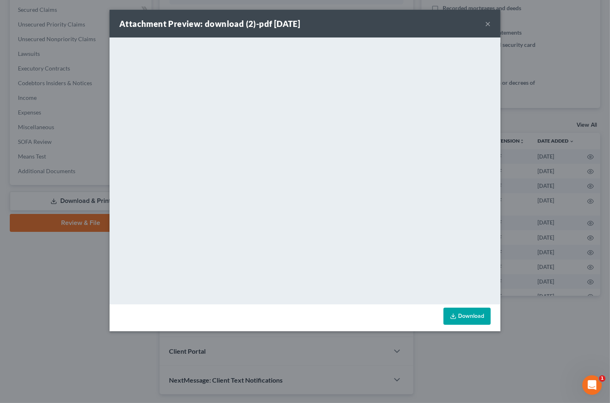
click at [488, 22] on button "×" at bounding box center [488, 24] width 6 height 10
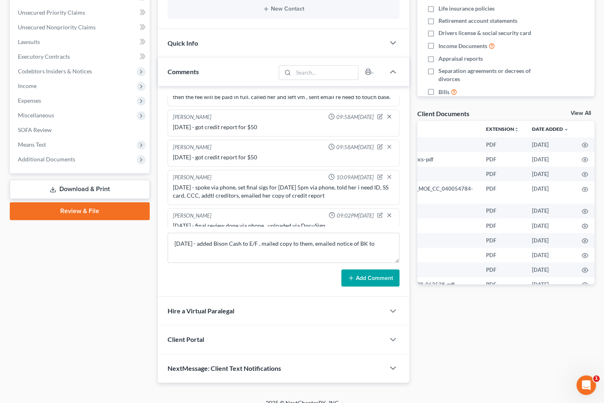
scroll to position [206, 0]
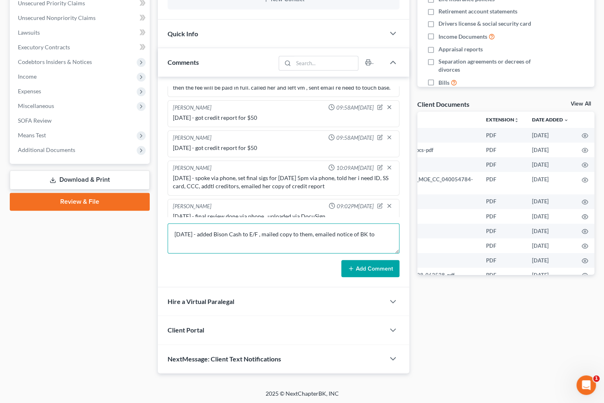
click at [377, 232] on textarea "9/9/25 - added Bison Cash to E/F , mailed copy to them, emailed notice of BK to" at bounding box center [284, 238] width 232 height 30
paste textarea "collections@bisoncash.com"
type textarea "9/9/25 - added Bison Cash to E/F , mailed copy to them, emailed notice of BK to…"
click at [370, 267] on button "Add Comment" at bounding box center [371, 268] width 58 height 17
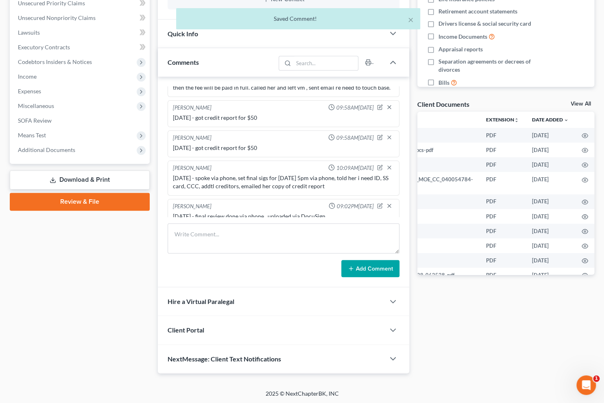
scroll to position [125, 0]
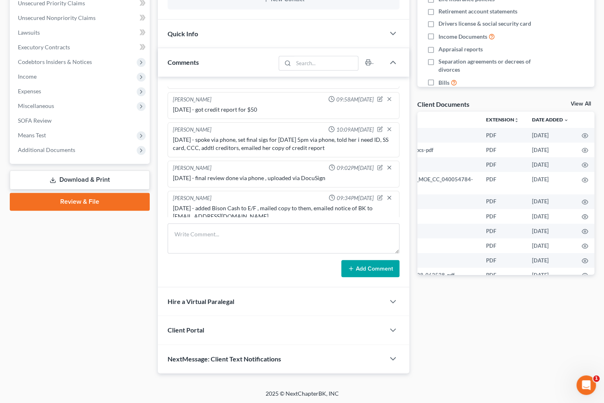
click at [535, 330] on div "Docs Tasks Events Fees Timer 0% Completed Nothing here yet! Credit Counseling C…" at bounding box center [506, 122] width 185 height 501
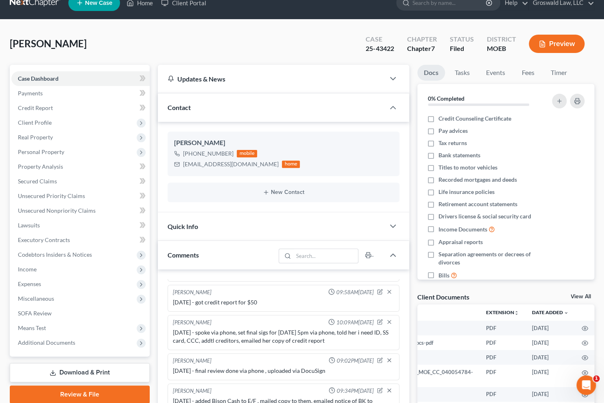
scroll to position [0, 0]
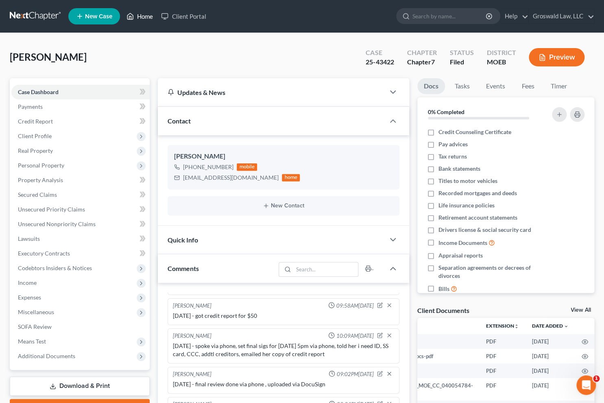
click at [144, 20] on link "Home" at bounding box center [140, 16] width 35 height 15
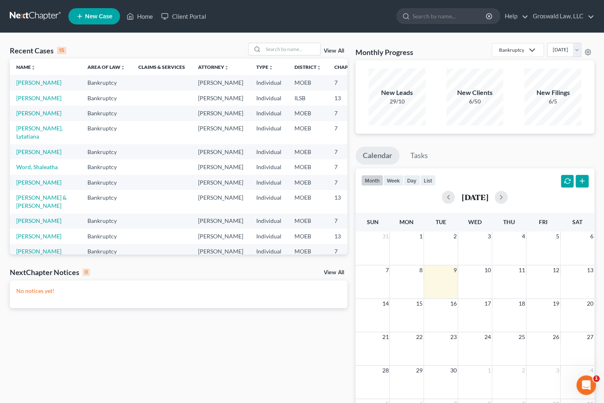
drag, startPoint x: 333, startPoint y: 335, endPoint x: 344, endPoint y: 297, distance: 39.3
click at [333, 334] on div "Recent Cases 15 View All Name unfold_more expand_more expand_less Area of Law u…" at bounding box center [179, 244] width 346 height 403
click at [276, 50] on input "search" at bounding box center [291, 49] width 57 height 12
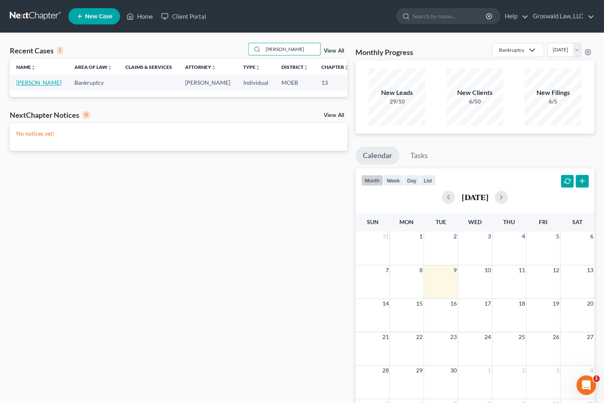
type input "rayborn"
click at [32, 81] on link "Rayborn, Mara" at bounding box center [38, 82] width 45 height 7
select select "6"
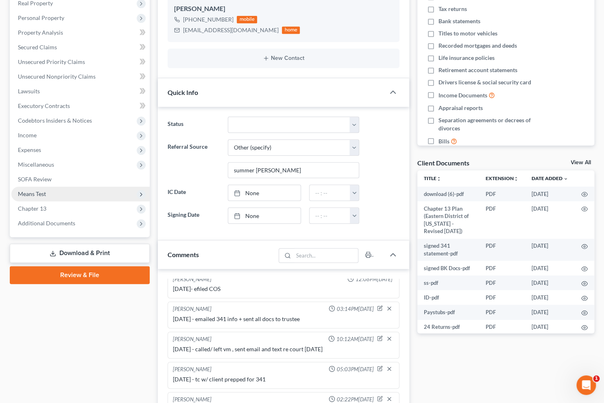
scroll to position [148, 0]
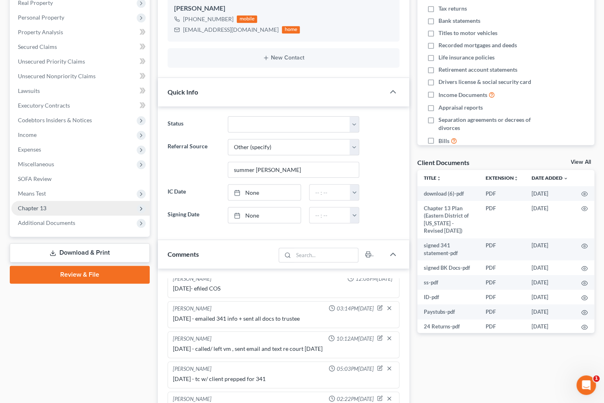
click at [64, 209] on span "Chapter 13" at bounding box center [80, 208] width 138 height 15
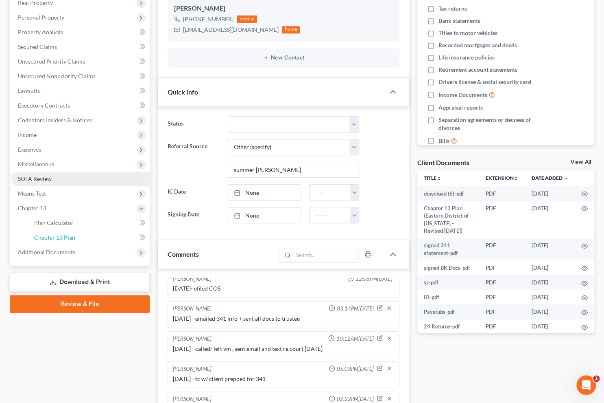
click at [72, 234] on span "Chapter 13 Plan" at bounding box center [54, 237] width 41 height 7
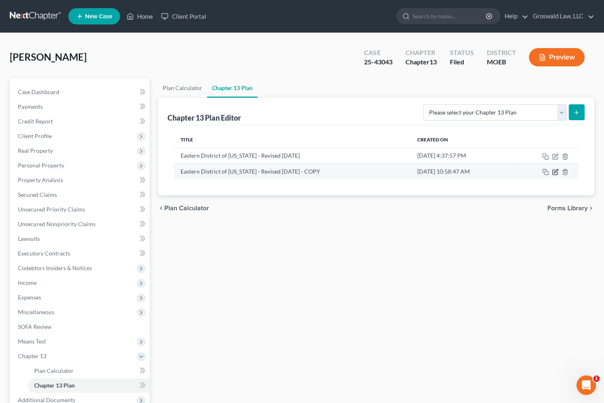
click at [556, 170] on icon "button" at bounding box center [556, 171] width 4 height 4
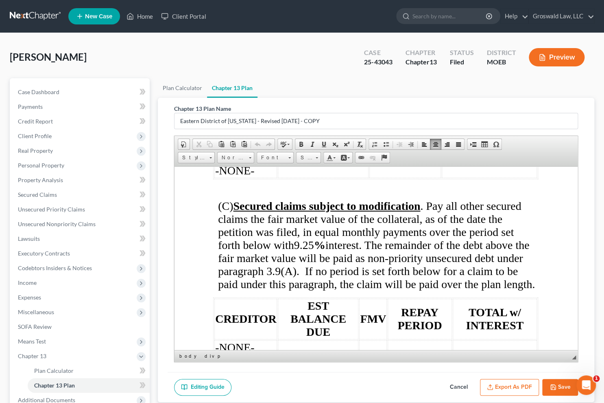
scroll to position [2479, 0]
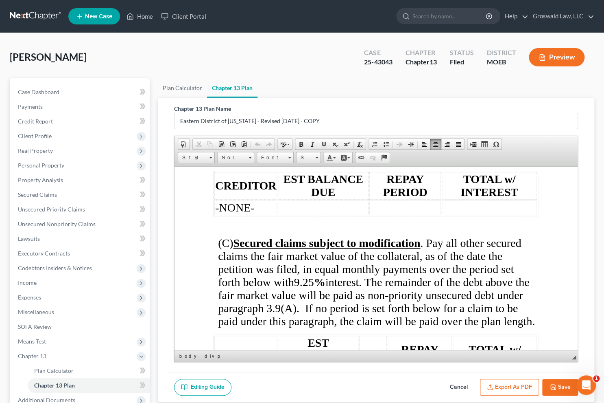
click at [284, 163] on span "(B) Secured claims to be paid in full . The following claims will be paid in fu…" at bounding box center [378, 138] width 320 height 52
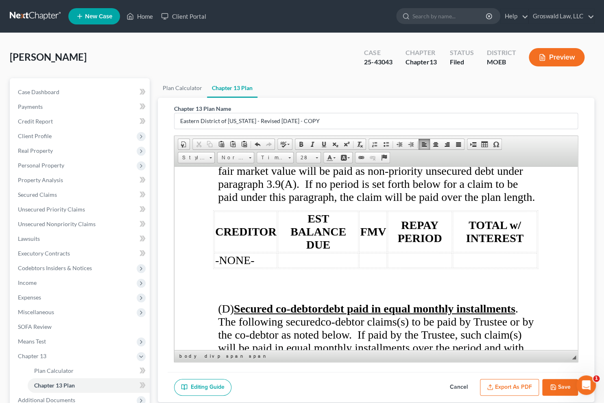
scroll to position [2590, 0]
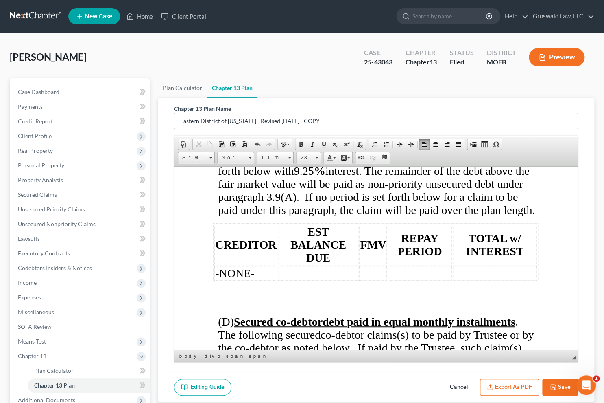
click at [310, 177] on span "9.25" at bounding box center [304, 170] width 20 height 13
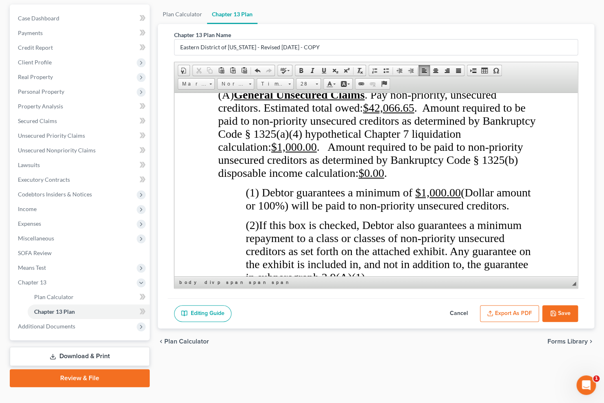
scroll to position [3553, 0]
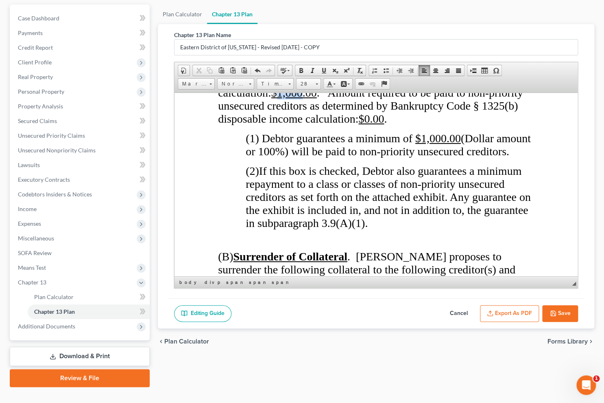
drag, startPoint x: 304, startPoint y: 151, endPoint x: 279, endPoint y: 149, distance: 25.3
click at [279, 99] on u "$1,000.00" at bounding box center [295, 92] width 46 height 13
drag, startPoint x: 445, startPoint y: 193, endPoint x: 422, endPoint y: 191, distance: 22.9
click at [422, 144] on u "$1,000.00" at bounding box center [439, 137] width 46 height 13
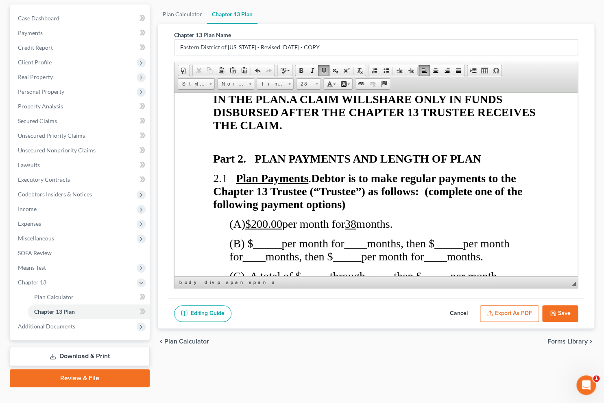
scroll to position [629, 0]
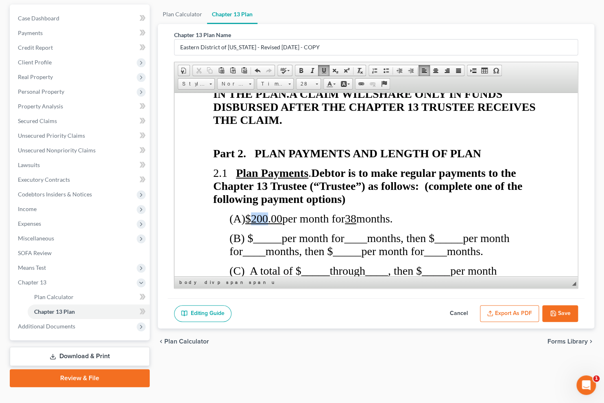
drag, startPoint x: 271, startPoint y: 217, endPoint x: 258, endPoint y: 216, distance: 13.1
click at [258, 216] on u "$200.00" at bounding box center [263, 218] width 37 height 13
drag, startPoint x: 283, startPoint y: 241, endPoint x: 256, endPoint y: 239, distance: 26.5
click at [256, 239] on span "(B) $ _____ per month for ____ months, then $" at bounding box center [332, 237] width 205 height 13
drag, startPoint x: 267, startPoint y: 251, endPoint x: 247, endPoint y: 252, distance: 20.0
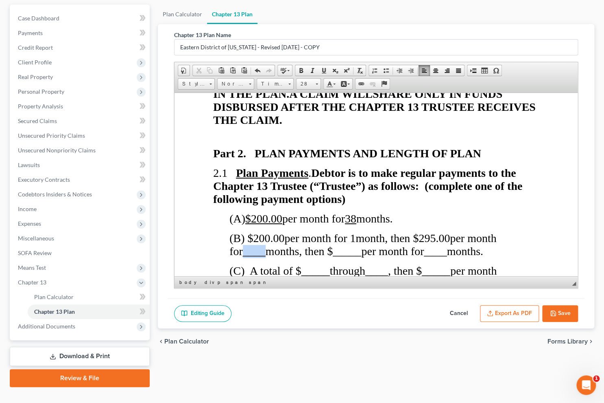
click at [247, 252] on span "____" at bounding box center [254, 250] width 23 height 13
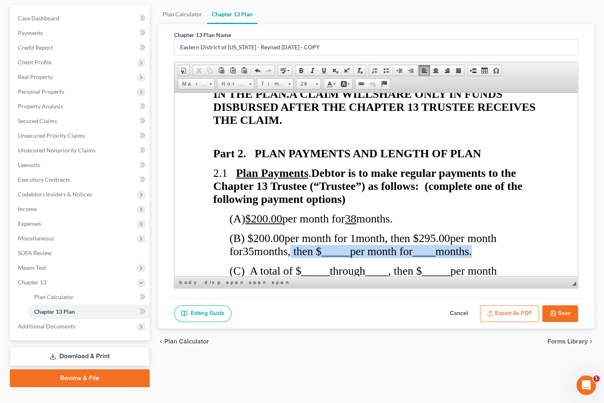
drag, startPoint x: 483, startPoint y: 251, endPoint x: 293, endPoint y: 252, distance: 190.1
click at [293, 252] on span "(B) $200.00 per month for 1 month , then $295.00 per month for 35 months, then …" at bounding box center [363, 244] width 267 height 26
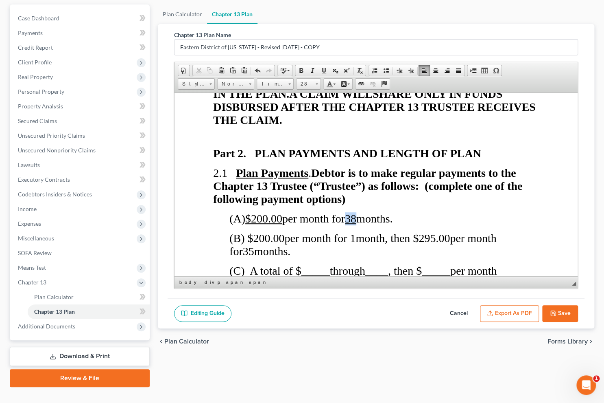
drag, startPoint x: 366, startPoint y: 215, endPoint x: 358, endPoint y: 218, distance: 7.7
click at [357, 218] on u "38" at bounding box center [350, 218] width 11 height 13
drag, startPoint x: 287, startPoint y: 216, endPoint x: 259, endPoint y: 217, distance: 28.1
click at [259, 217] on u "$200.00" at bounding box center [263, 218] width 37 height 13
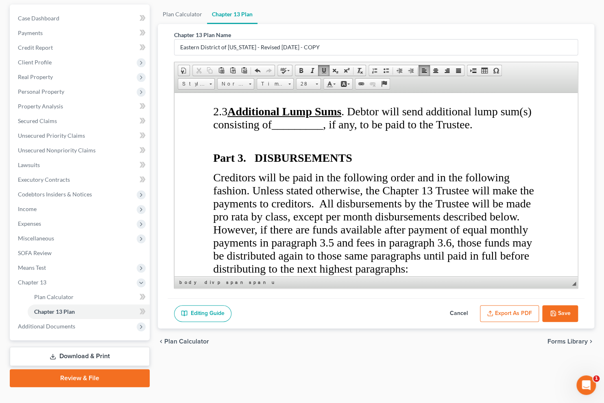
scroll to position [1073, 0]
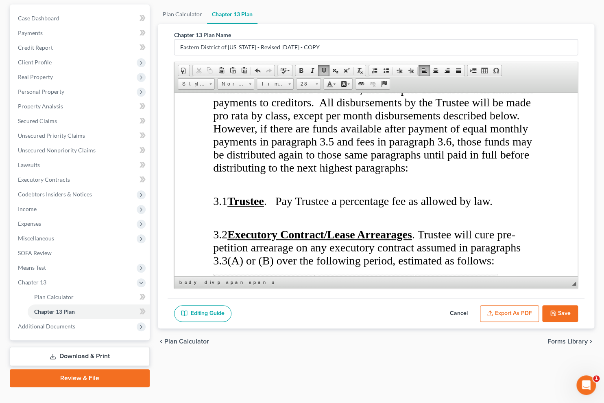
click at [555, 310] on icon "button" at bounding box center [553, 313] width 7 height 7
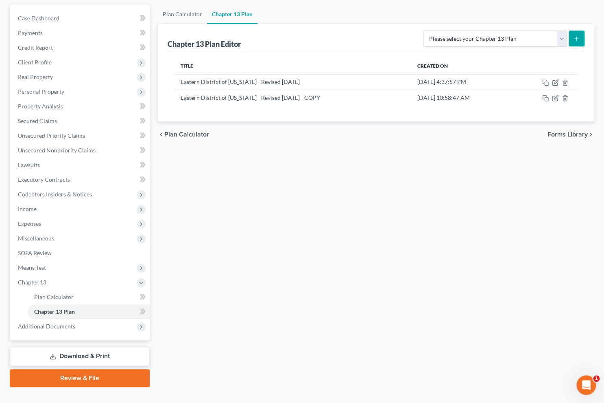
click at [469, 206] on div "Plan Calculator Chapter 13 Plan Chapter 13 Plan Editor Please select your Chapt…" at bounding box center [376, 195] width 445 height 382
click at [57, 17] on span "Case Dashboard" at bounding box center [39, 18] width 42 height 7
select select "6"
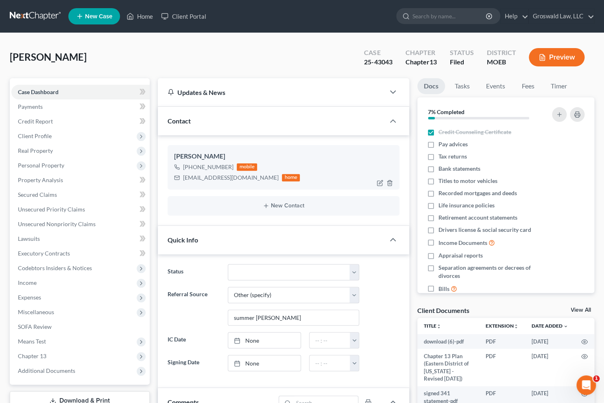
scroll to position [322, 0]
drag, startPoint x: 247, startPoint y: 175, endPoint x: 182, endPoint y: 179, distance: 65.3
click at [180, 178] on div "mrayborn79@yahoo.com home" at bounding box center [237, 177] width 126 height 11
drag, startPoint x: 410, startPoint y: 339, endPoint x: 392, endPoint y: 339, distance: 17.9
click at [410, 339] on div "Updates & News × Missouri Eastern District Notes: Take a look at NextChapter's …" at bounding box center [283, 395] width 259 height 634
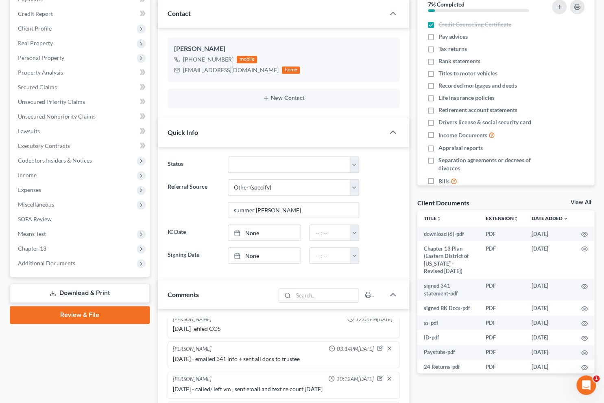
scroll to position [111, 0]
